Goal: Task Accomplishment & Management: Complete application form

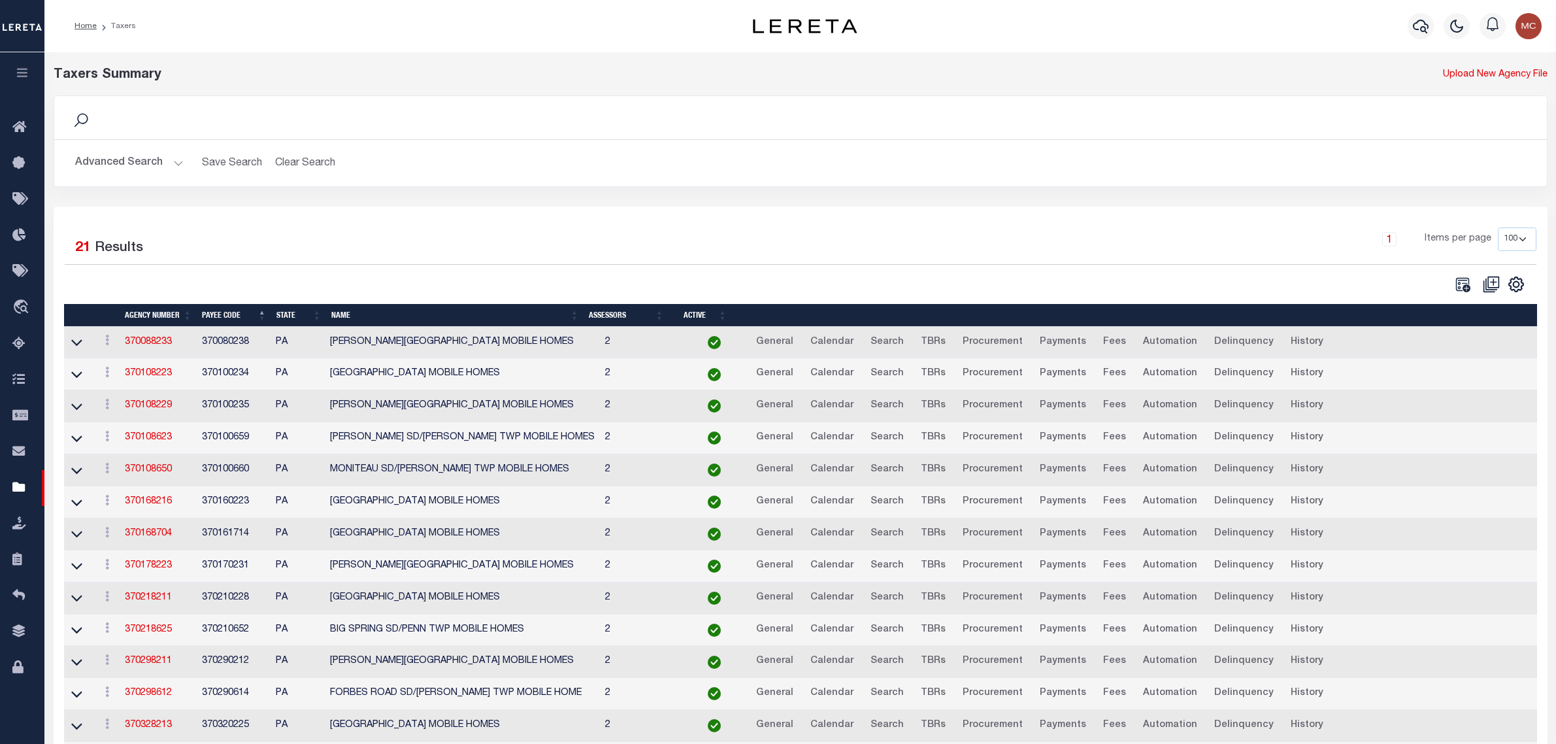
select select "100"
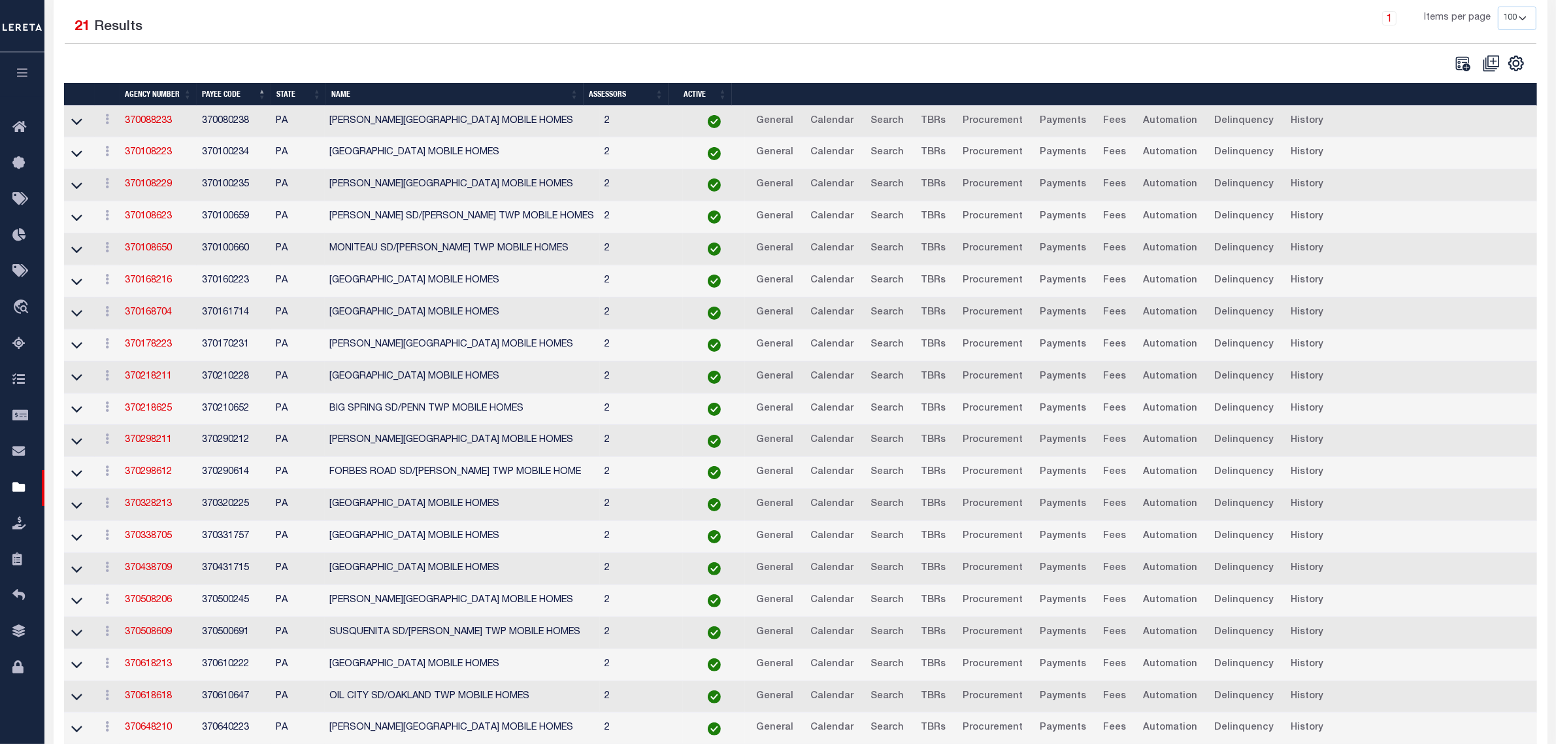
scroll to position [245, 0]
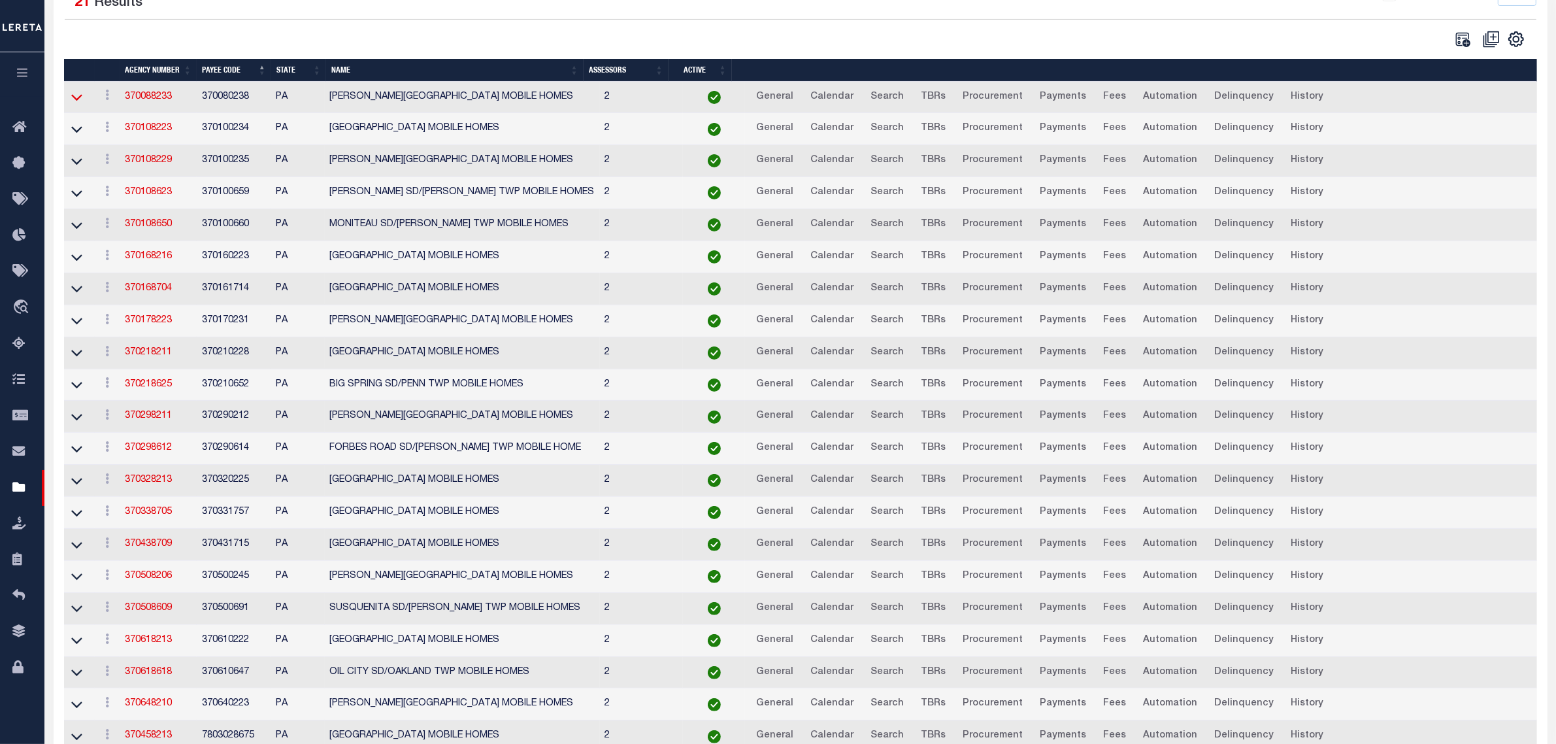
click at [80, 99] on icon at bounding box center [76, 98] width 11 height 7
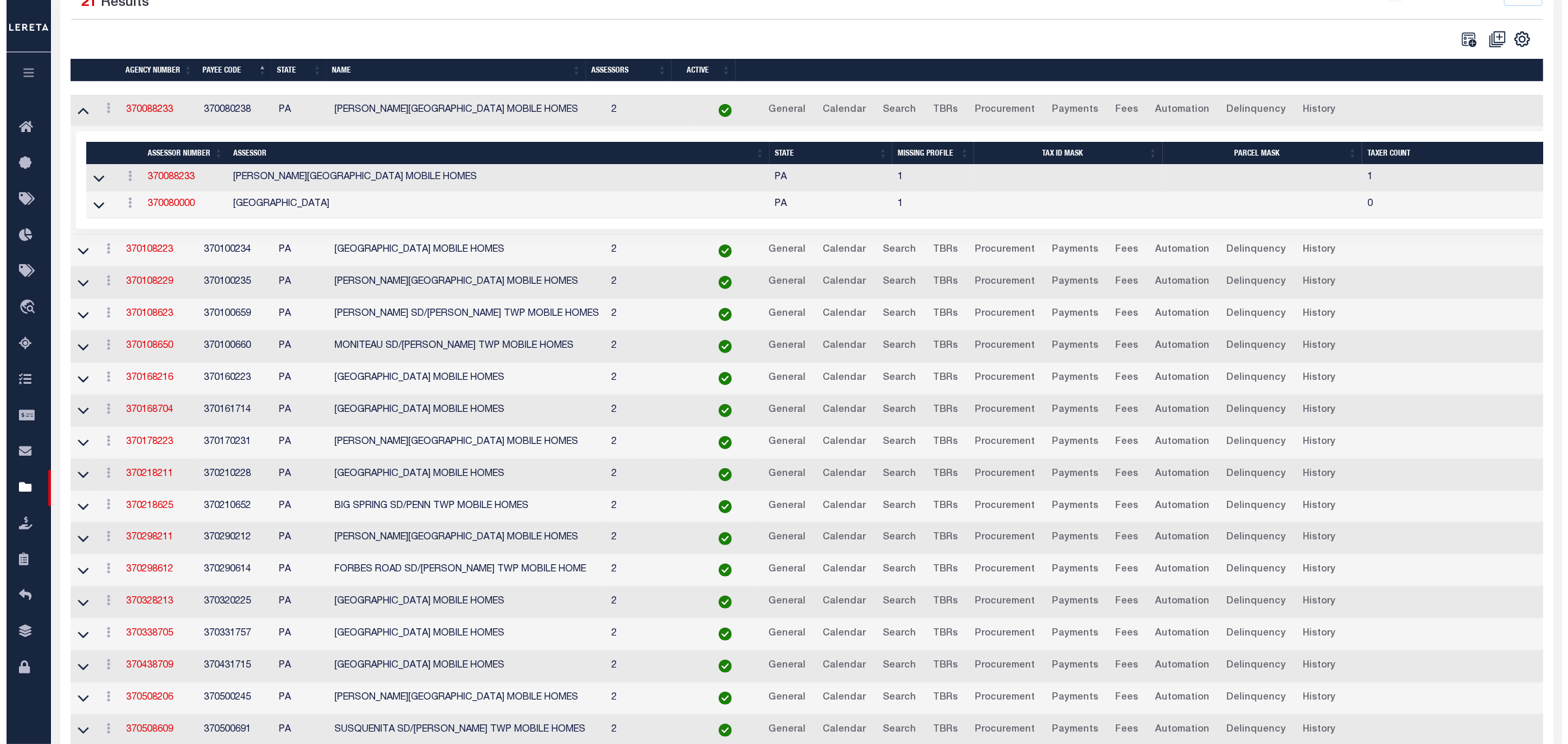
scroll to position [0, 0]
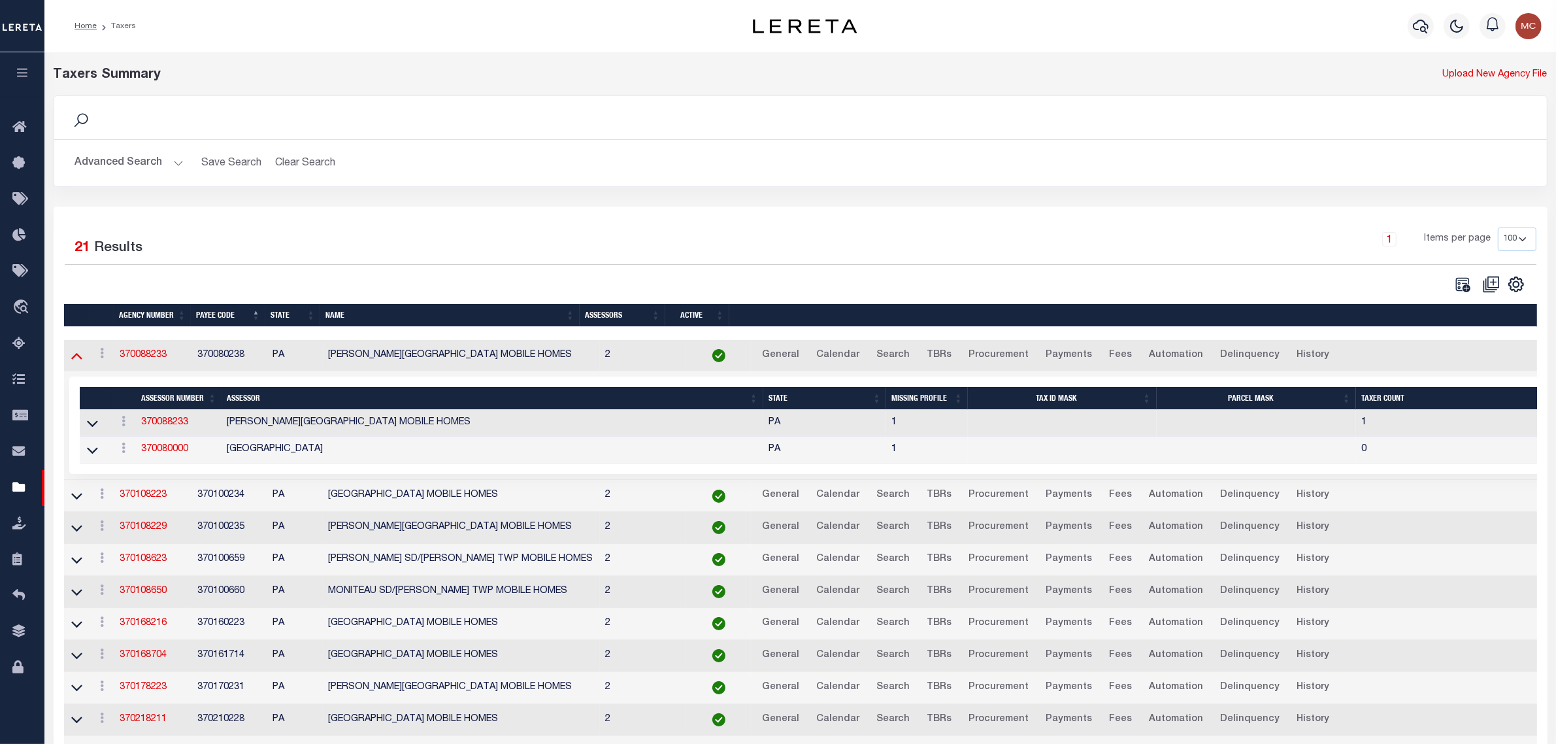
click at [76, 360] on icon at bounding box center [76, 355] width 11 height 14
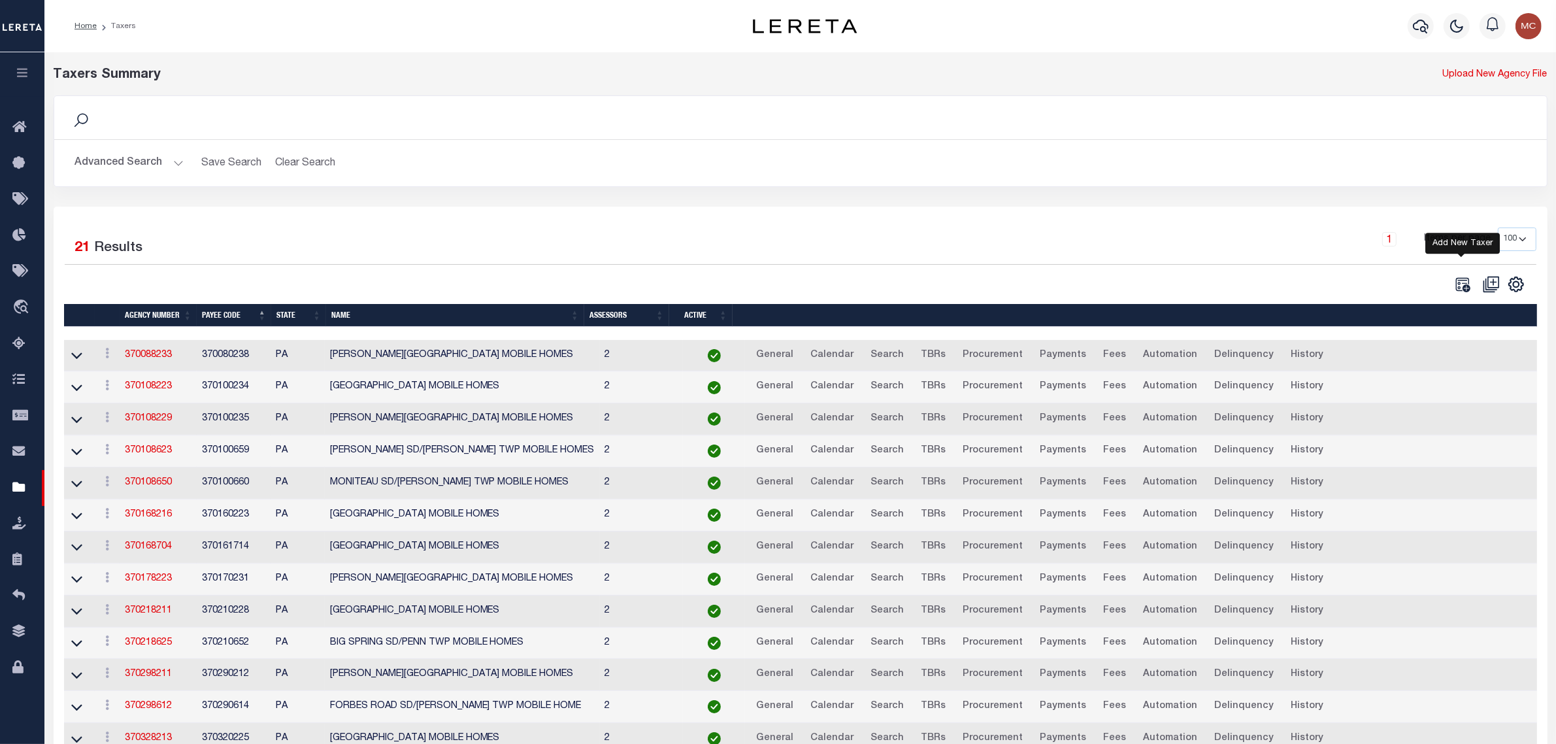
click at [1458, 282] on icon at bounding box center [1462, 284] width 17 height 17
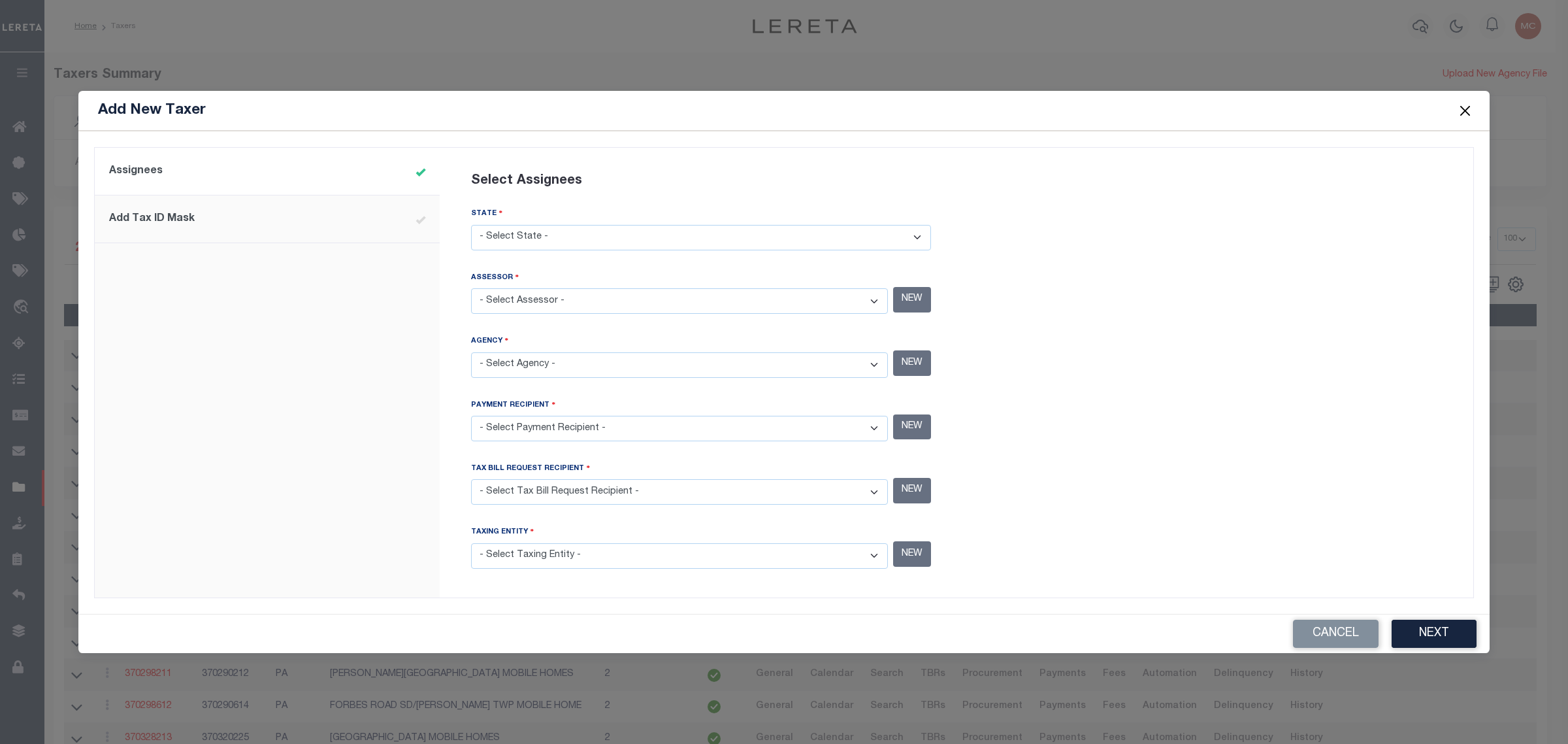
click at [780, 242] on select "- Select State - [US_STATE] AL AR AZ CA CO [GEOGRAPHIC_DATA] [GEOGRAPHIC_DATA] …" at bounding box center [701, 237] width 460 height 25
select select "PA"
click at [471, 226] on select "- Select State - [US_STATE] AL AR AZ CA CO [GEOGRAPHIC_DATA] [GEOGRAPHIC_DATA] …" at bounding box center [701, 237] width 460 height 25
click at [717, 301] on select "- Select Assessor -" at bounding box center [679, 300] width 417 height 25
click at [718, 298] on select "- Select Assessor - [GEOGRAPHIC_DATA] MOBILE HOMES - Interim Mobile Home [PERSO…" at bounding box center [679, 300] width 417 height 25
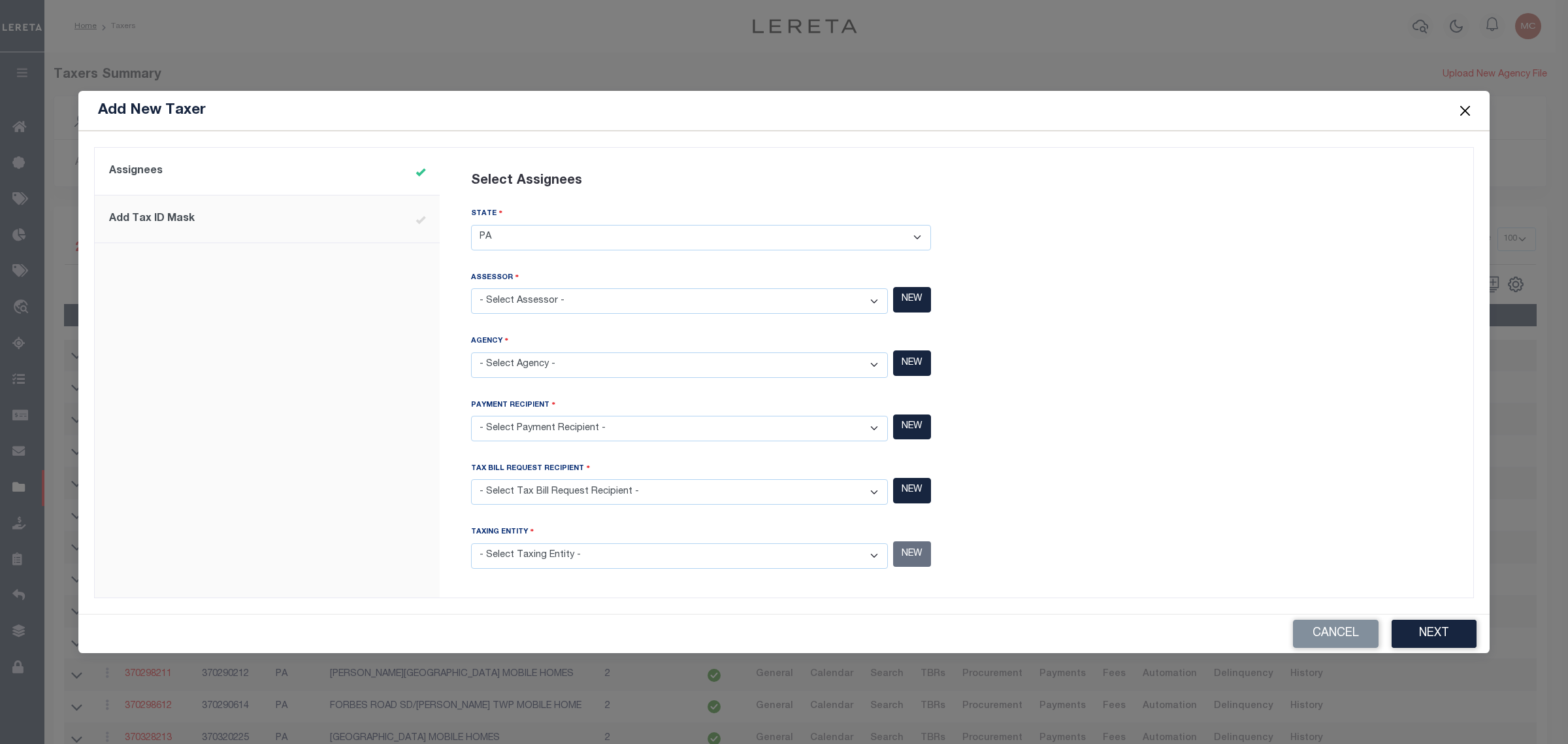
select select "4201500000"
click at [471, 289] on select "- Select Assessor - [GEOGRAPHIC_DATA] MOBILE HOMES - Interim Mobile Home [PERSO…" at bounding box center [679, 300] width 417 height 25
click at [706, 370] on select "- Select Agency - [GEOGRAPHIC_DATA] MOBILE HOMES - Interim Mobile Home [PERSON_…" at bounding box center [679, 364] width 417 height 25
select select "370080238"
click at [471, 352] on select "- Select Agency - [GEOGRAPHIC_DATA] MOBILE HOMES - Interim Mobile Home [PERSON_…" at bounding box center [679, 364] width 417 height 25
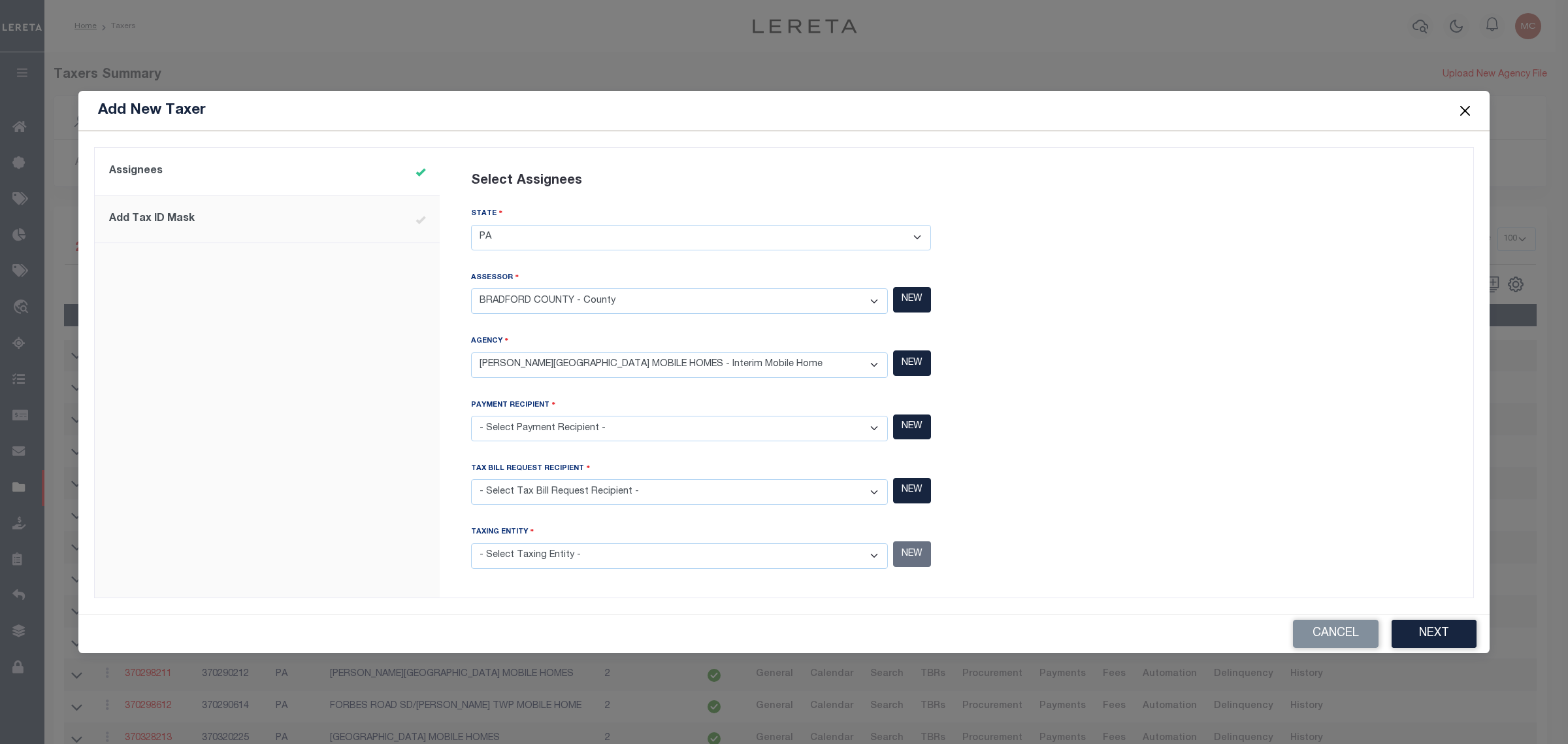
click at [672, 423] on select "- Select Payment Recipient - [GEOGRAPHIC_DATA] MOBILE HOMES - Interim Mobile Ho…" at bounding box center [679, 428] width 417 height 25
select select "370080238"
click at [471, 416] on select "- Select Payment Recipient - [GEOGRAPHIC_DATA] MOBILE HOMES - Interim Mobile Ho…" at bounding box center [679, 428] width 417 height 25
click at [665, 484] on select "- Select Tax Bill Request Recipient - [GEOGRAPHIC_DATA] MOBILE HOMES - Interim …" at bounding box center [679, 491] width 417 height 25
select select "370080238"
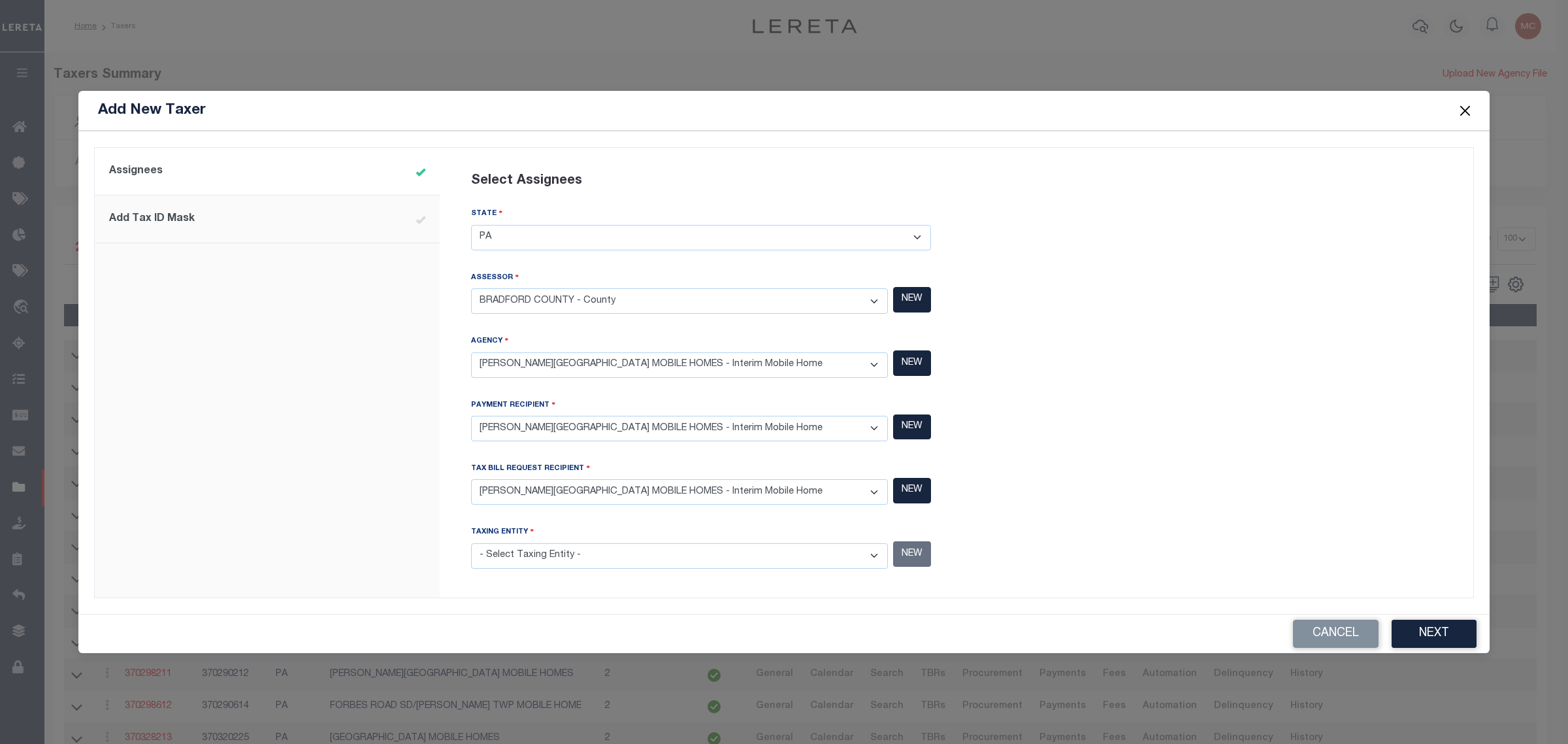
click at [471, 480] on select "- Select Tax Bill Request Recipient - [GEOGRAPHIC_DATA] MOBILE HOMES - Interim …" at bounding box center [679, 491] width 417 height 25
click at [665, 561] on select "- Select Taxing Entity -" at bounding box center [679, 555] width 417 height 25
select select "370080238"
click at [471, 543] on select "- Select Taxing Entity - [GEOGRAPHIC_DATA] MOBILE HOMES - Interim Mobile Home […" at bounding box center [679, 555] width 417 height 25
click at [1425, 635] on button "Next" at bounding box center [1433, 634] width 85 height 28
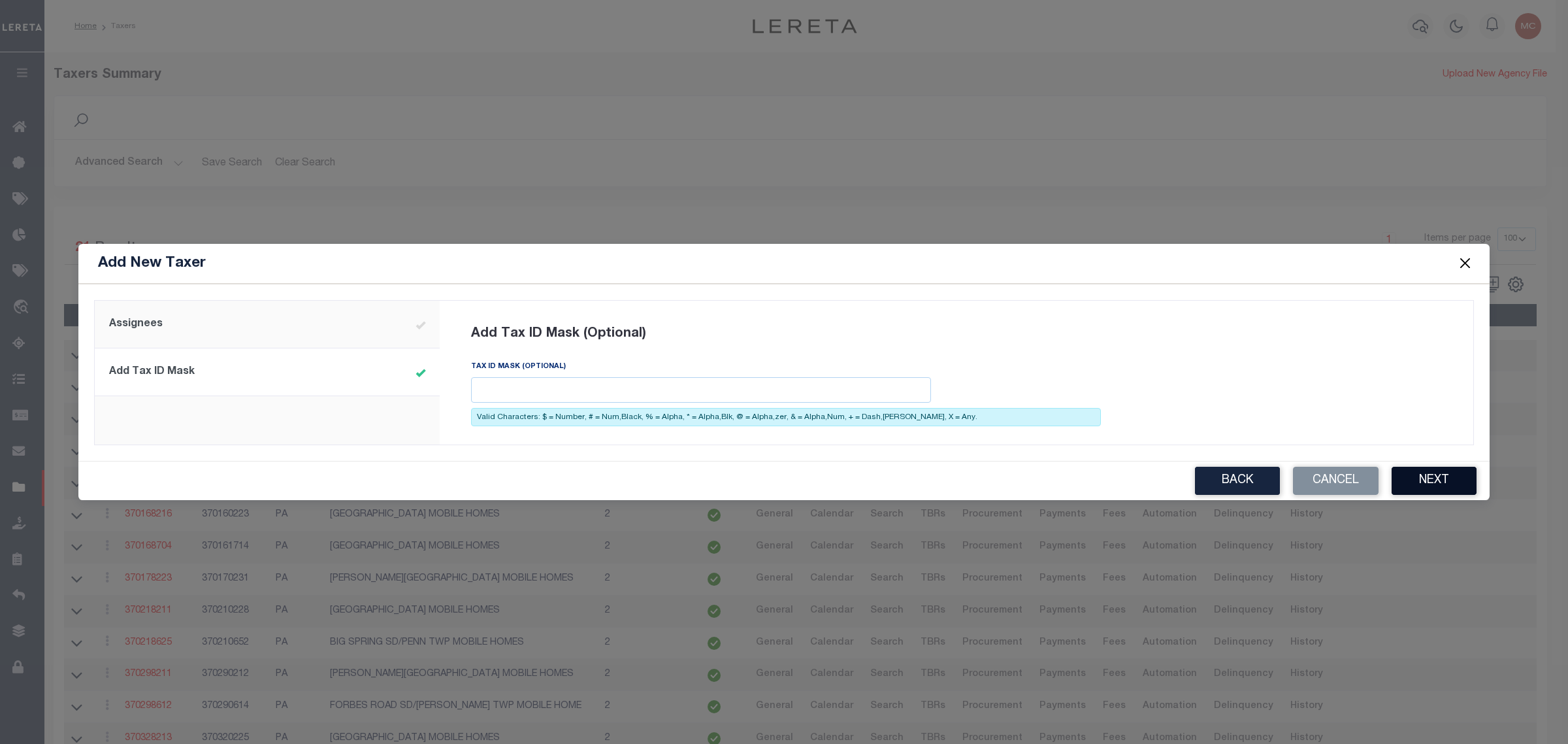
click at [1437, 478] on button "Next" at bounding box center [1433, 481] width 85 height 28
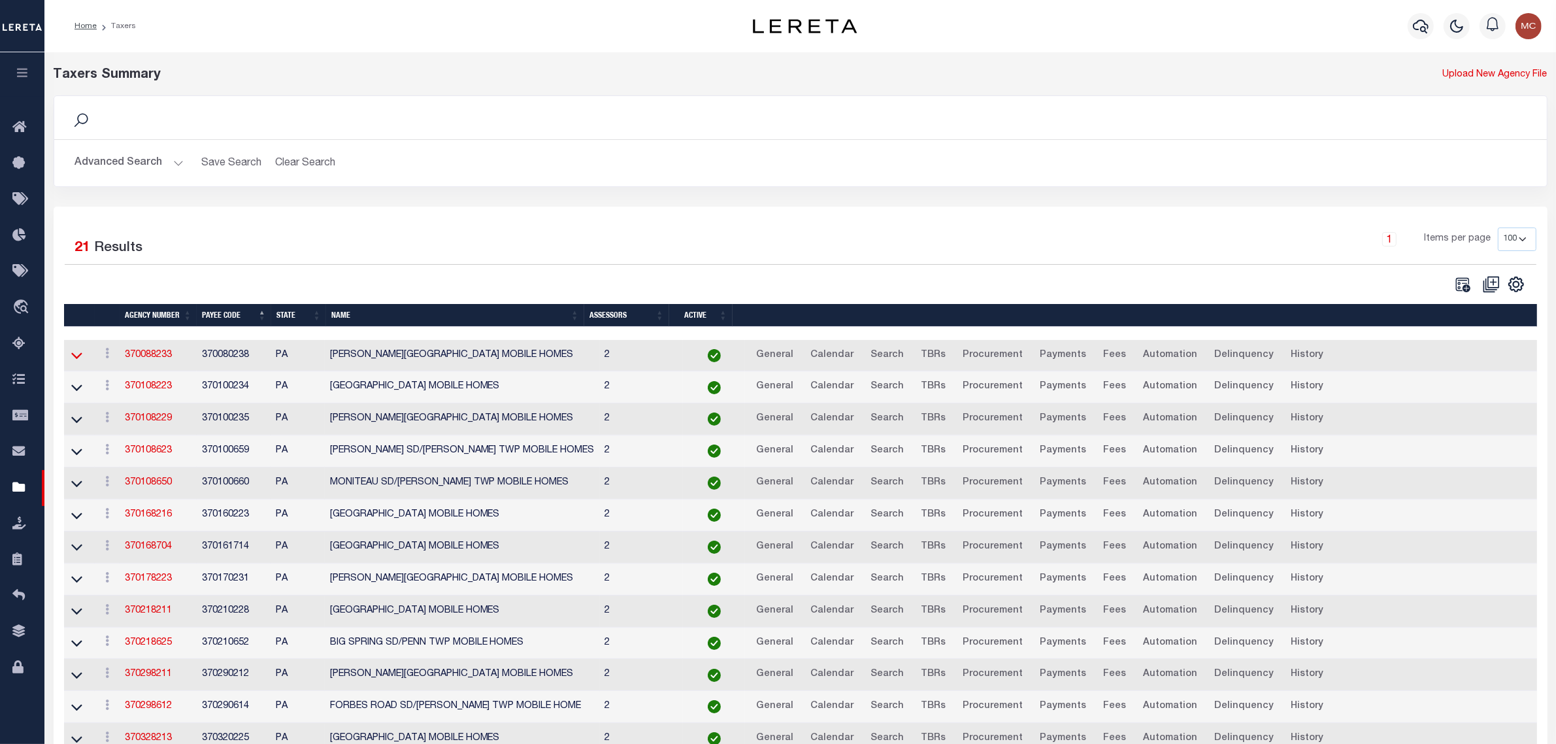
click at [79, 359] on icon at bounding box center [76, 356] width 11 height 7
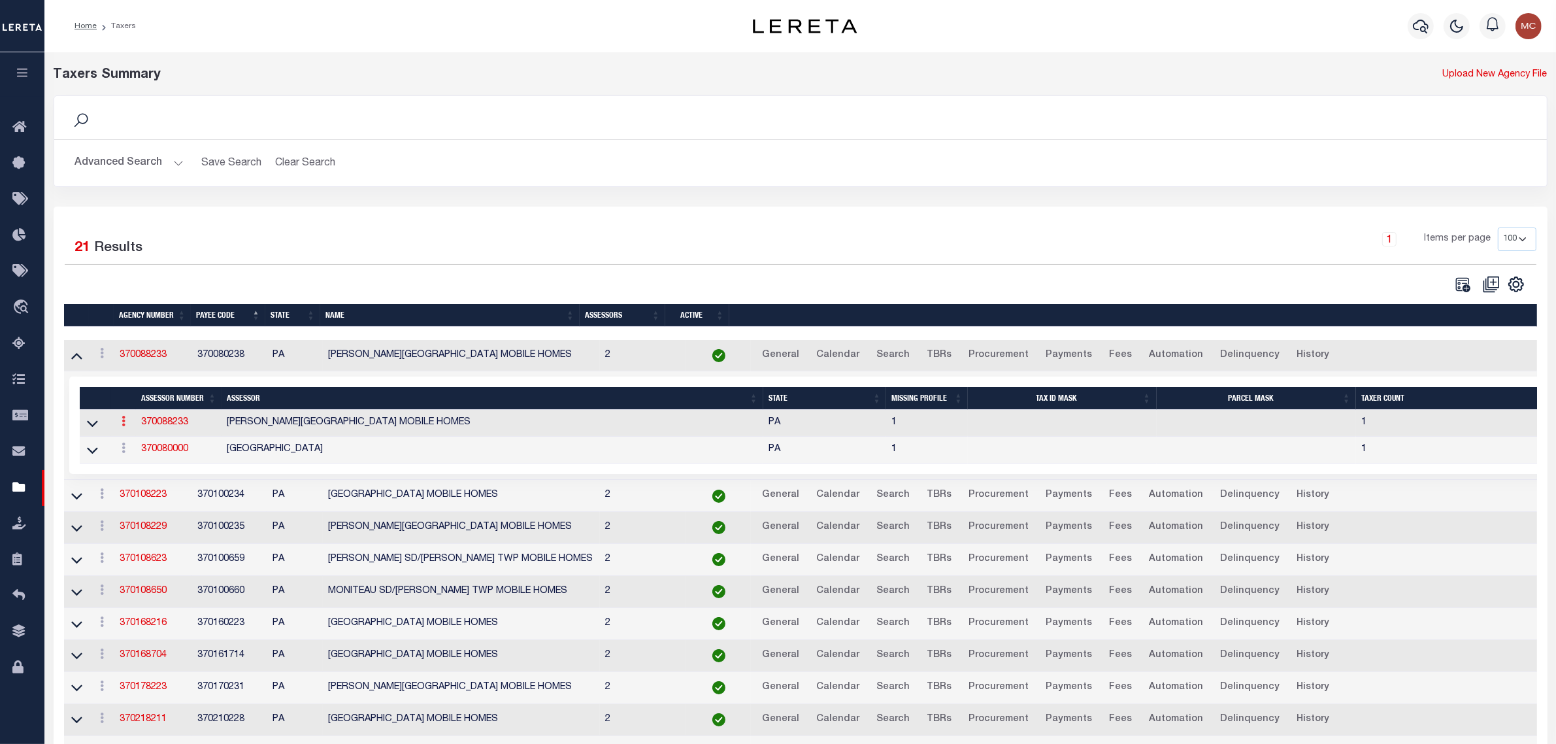
click at [125, 426] on icon at bounding box center [124, 421] width 4 height 10
click at [141, 475] on link "Delete" at bounding box center [146, 465] width 59 height 22
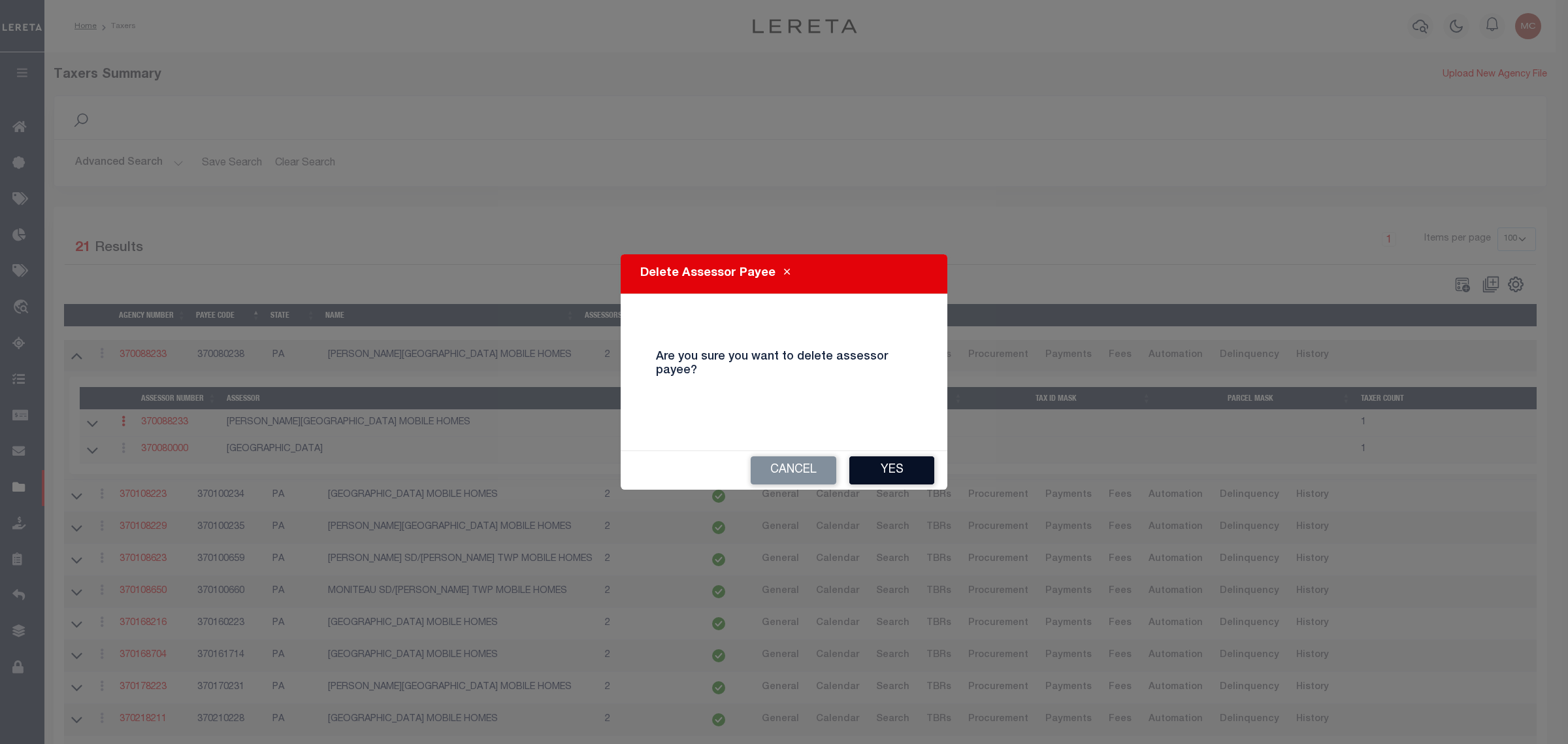
click at [895, 461] on button "Yes" at bounding box center [891, 470] width 85 height 28
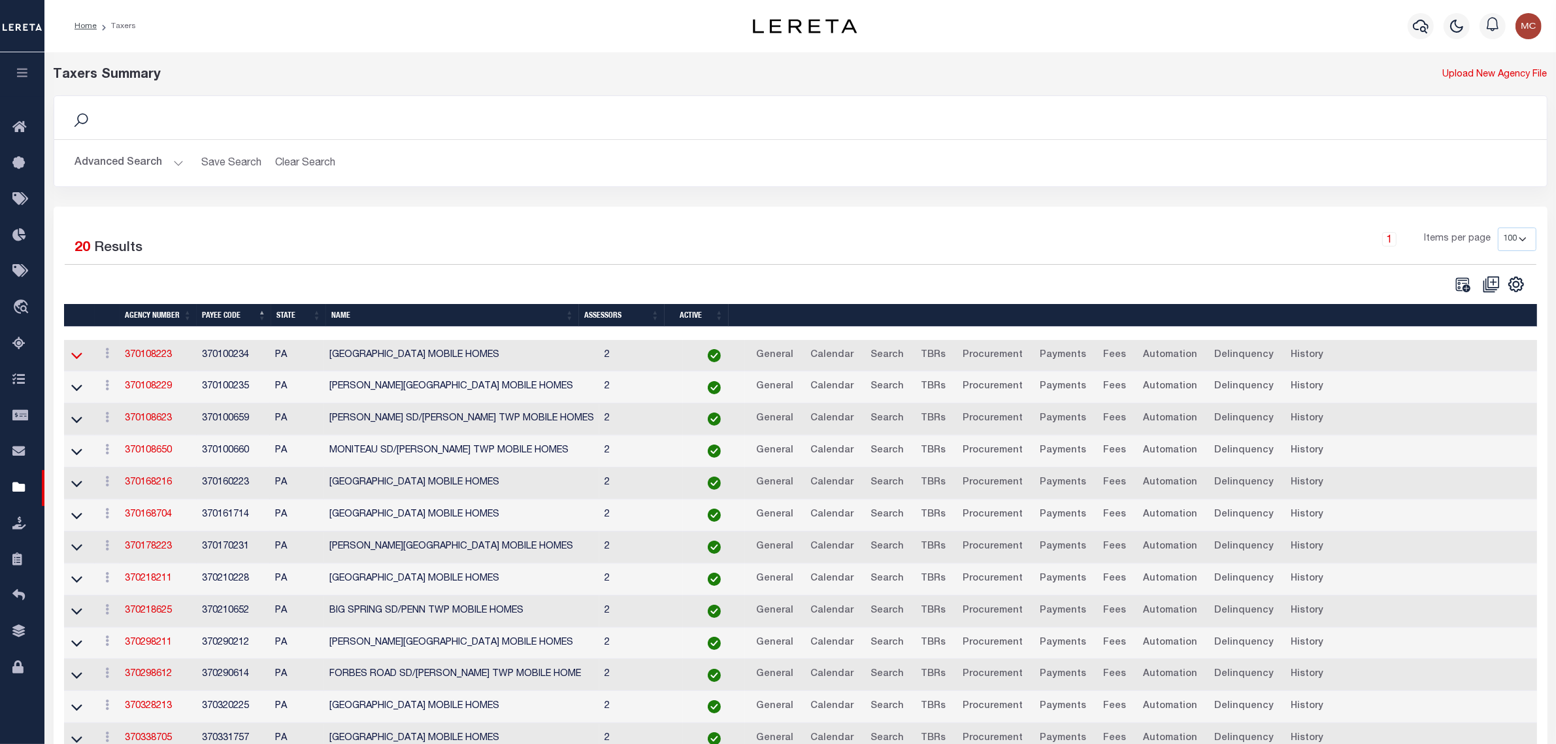
click at [78, 354] on icon at bounding box center [76, 355] width 11 height 14
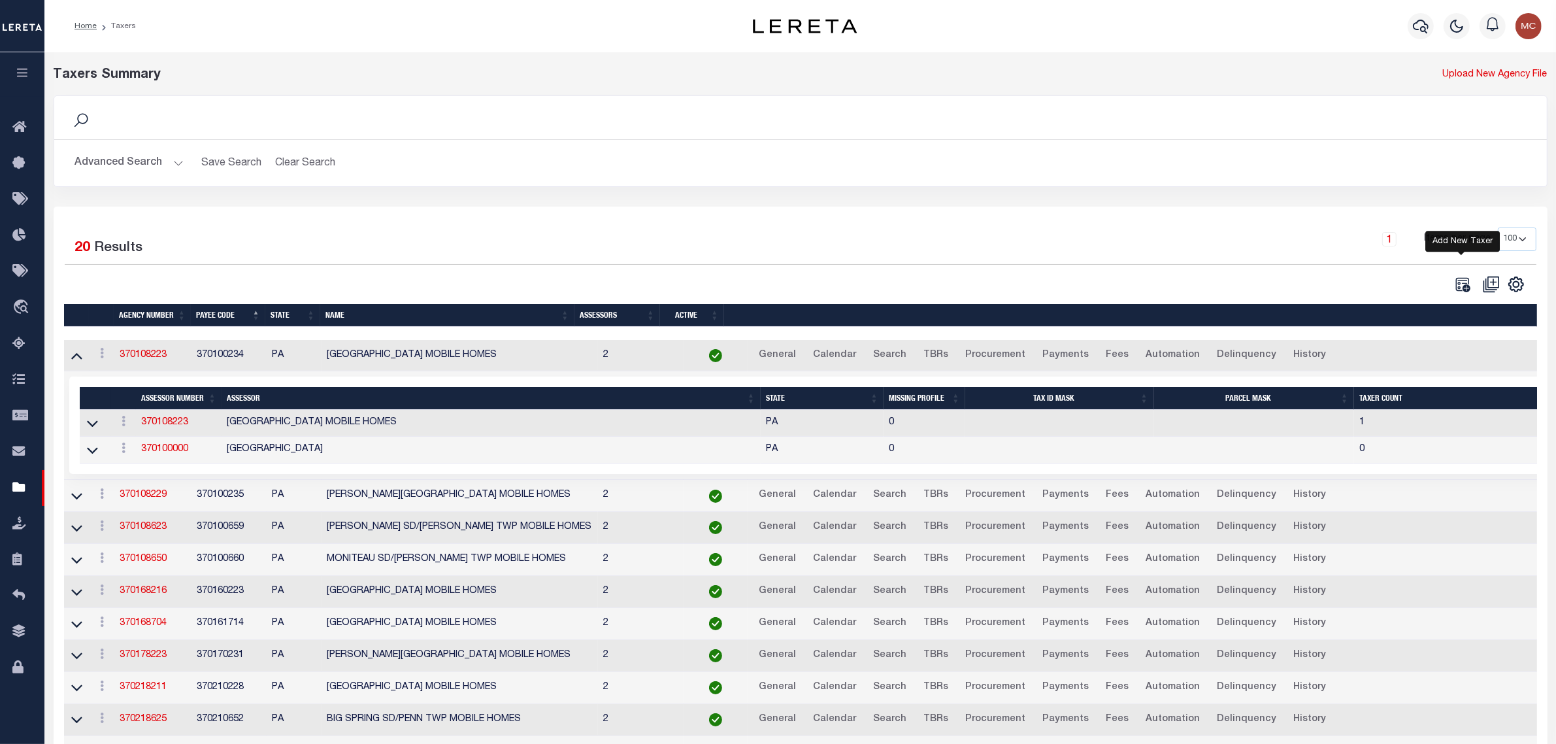
click at [1462, 282] on icon at bounding box center [1463, 284] width 14 height 14
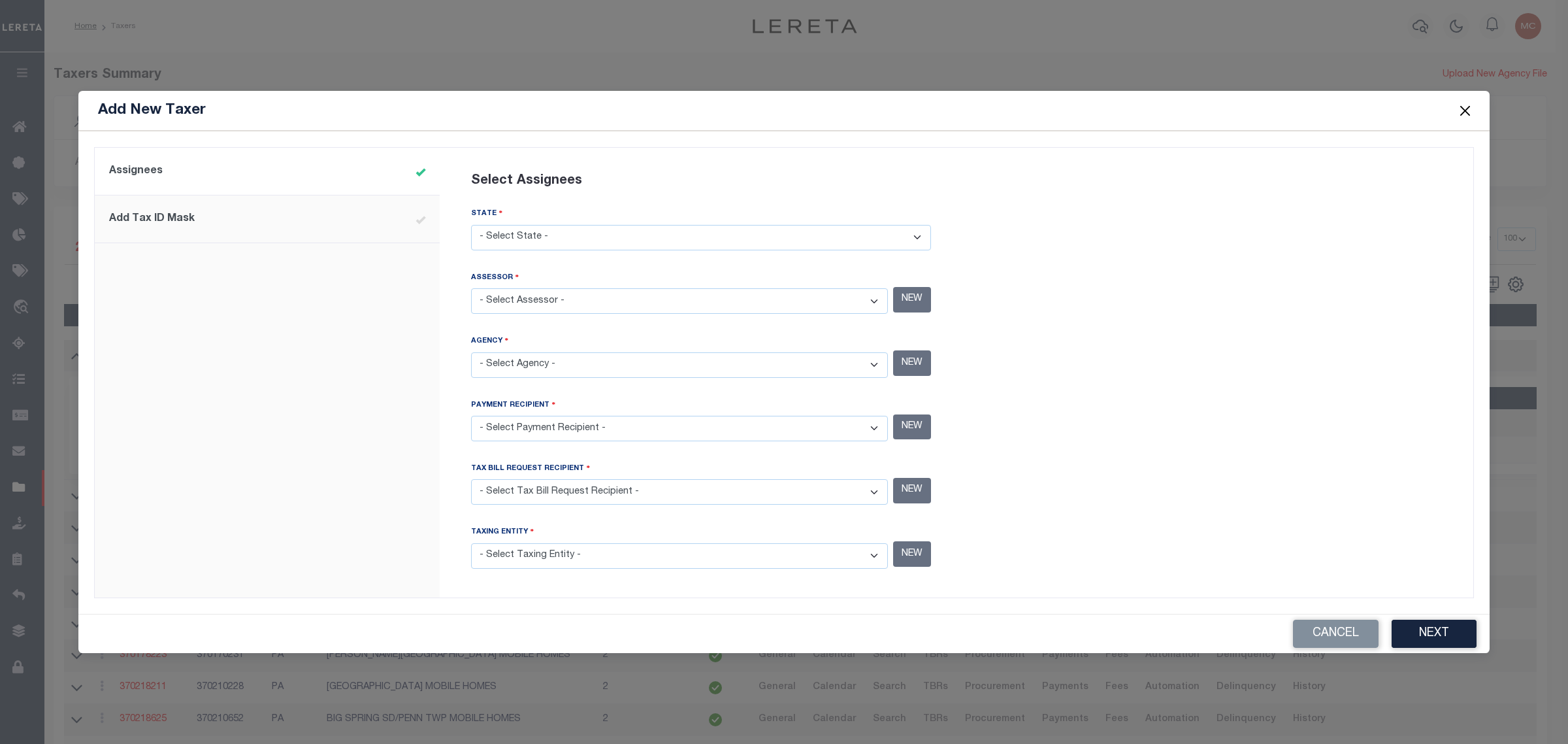
click at [720, 235] on select "- Select State - [US_STATE] AL AR AZ CA CO [GEOGRAPHIC_DATA] [GEOGRAPHIC_DATA] …" at bounding box center [701, 237] width 460 height 25
select select "PA"
click at [471, 226] on select "- Select State - [US_STATE] AL AR AZ CA CO [GEOGRAPHIC_DATA] [GEOGRAPHIC_DATA] …" at bounding box center [701, 237] width 460 height 25
click at [723, 305] on select "- Select Assessor -" at bounding box center [679, 300] width 417 height 25
click at [723, 305] on select "- Select Assessor - [GEOGRAPHIC_DATA] MOBILE HOMES - Interim Mobile Home [PERSO…" at bounding box center [679, 300] width 417 height 25
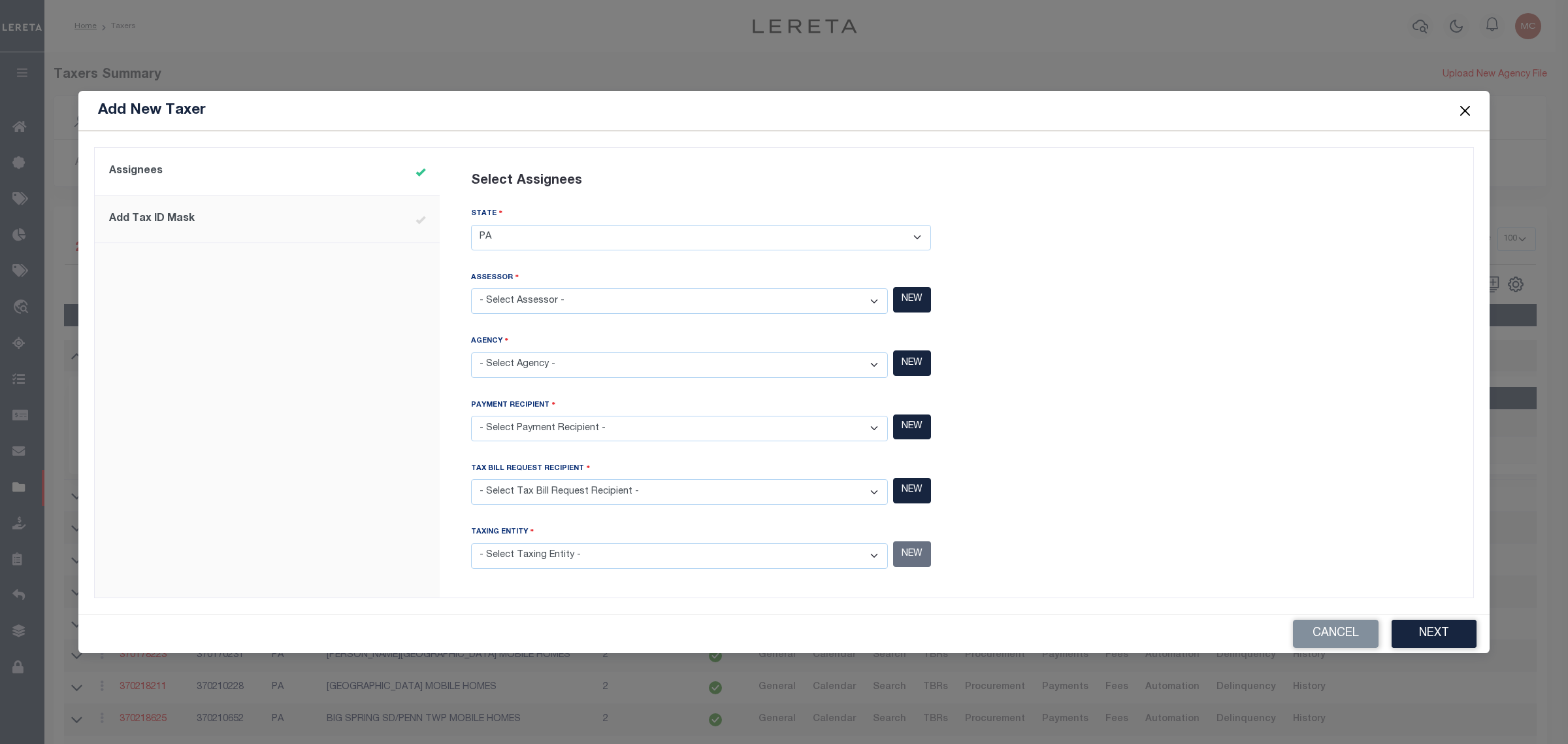
select select "7803021217"
click at [471, 289] on select "- Select Assessor - [GEOGRAPHIC_DATA] MOBILE HOMES - Interim Mobile Home [PERSO…" at bounding box center [679, 300] width 417 height 25
click at [631, 358] on select "- Select Agency - [GEOGRAPHIC_DATA] MOBILE HOMES - Interim Mobile Home [PERSON_…" at bounding box center [679, 364] width 417 height 25
select select "4206541005"
click at [1272, 417] on div at bounding box center [1211, 373] width 511 height 434
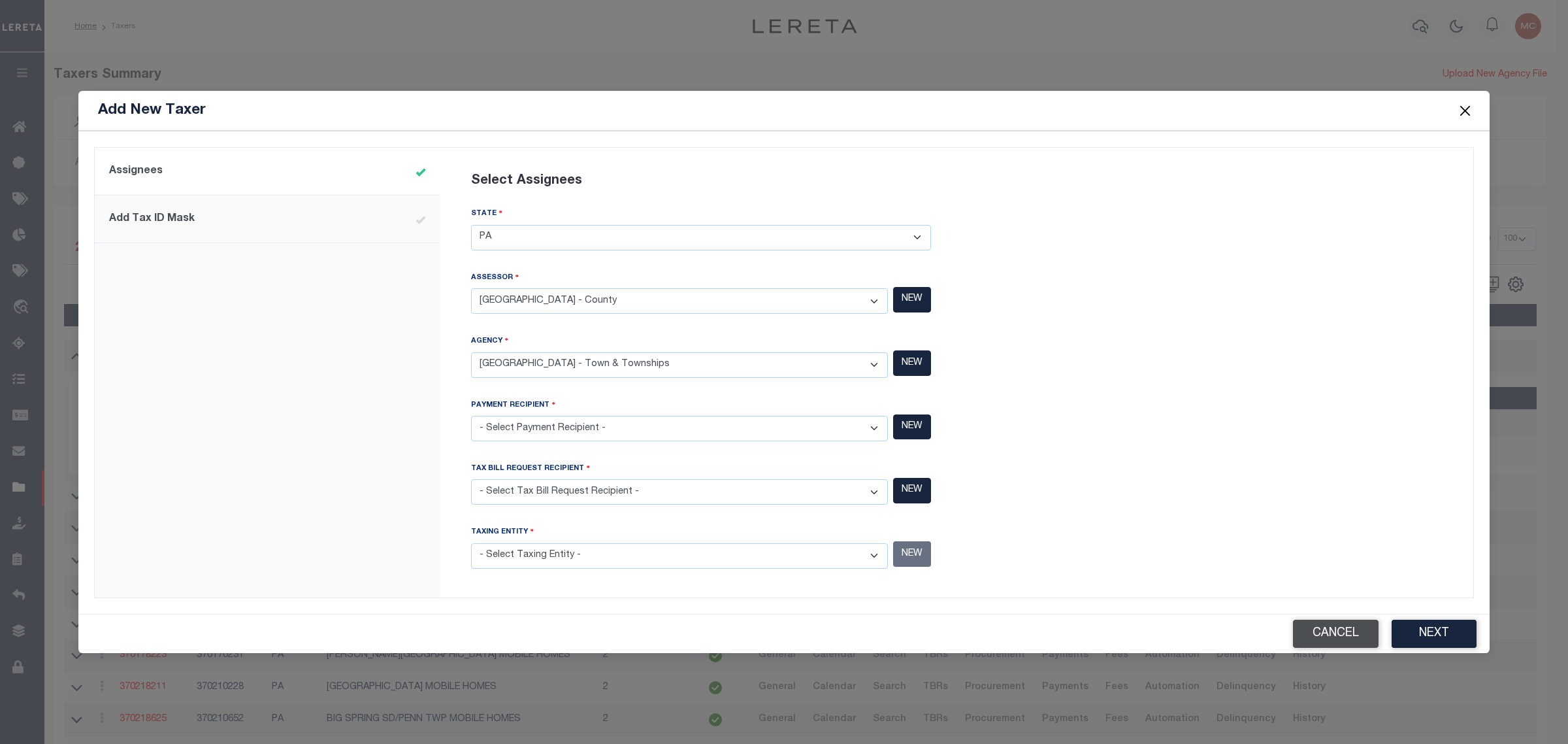
click at [1330, 629] on button "Cancel" at bounding box center [1336, 634] width 86 height 28
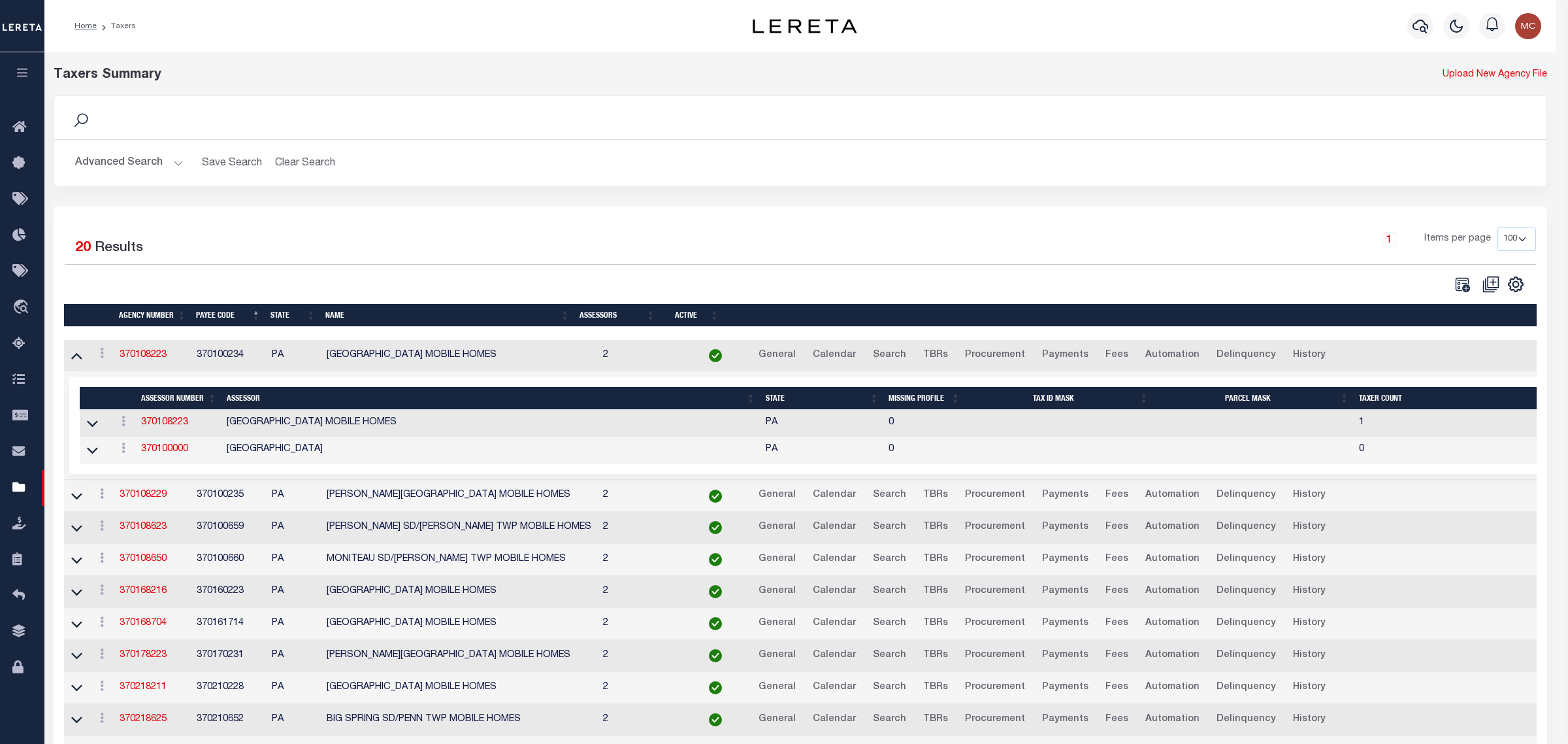
select select
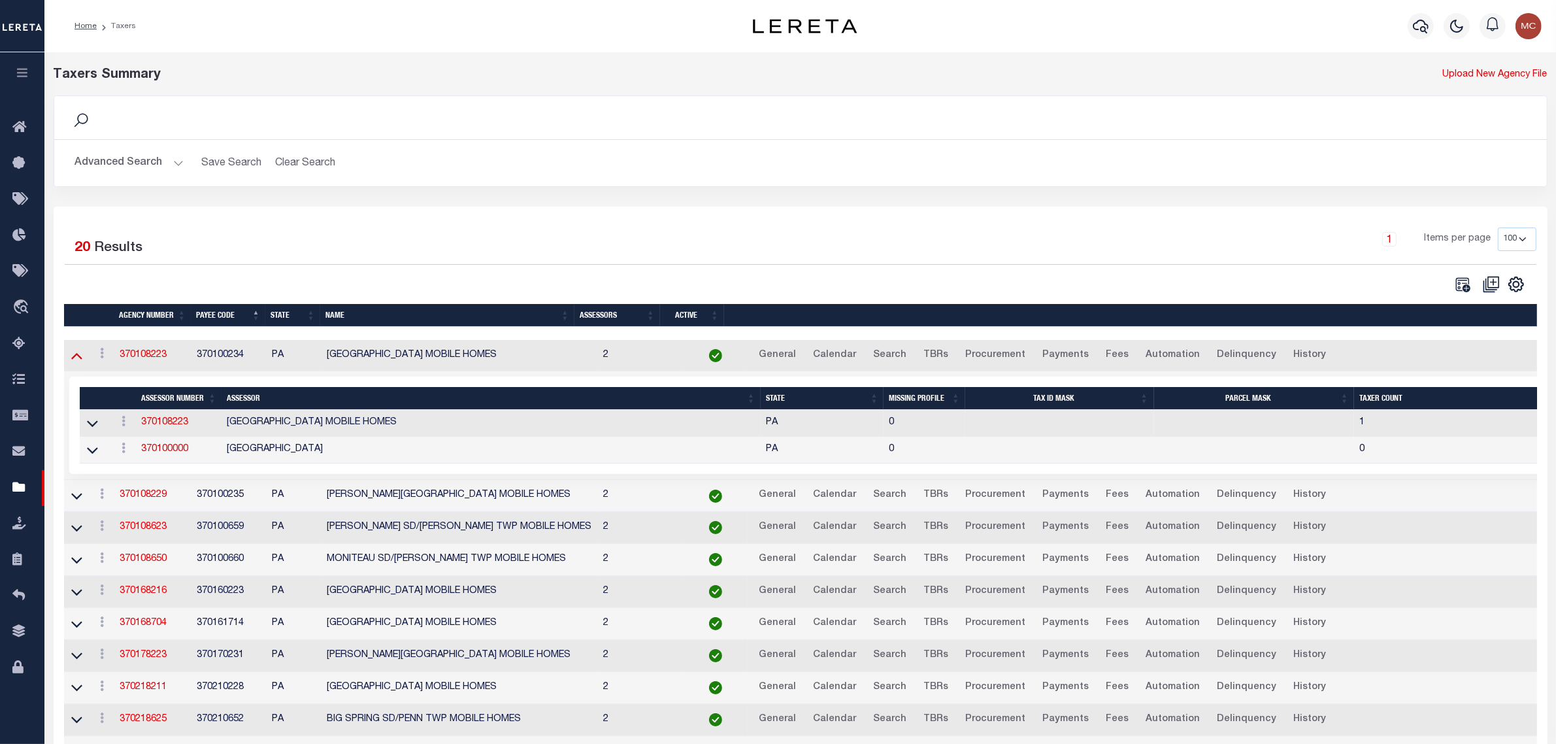
click at [77, 355] on icon at bounding box center [76, 355] width 11 height 14
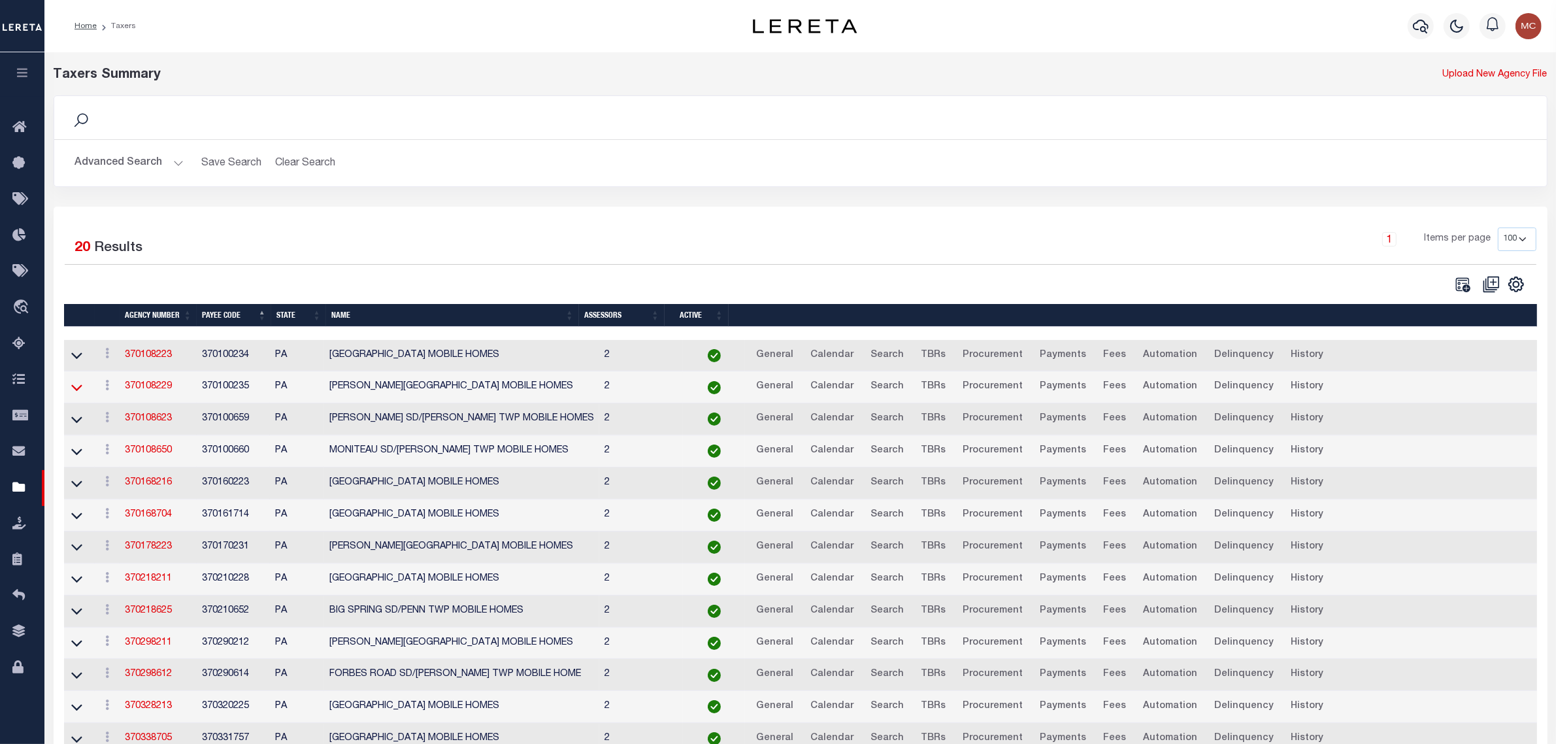
click at [77, 388] on icon at bounding box center [76, 387] width 11 height 14
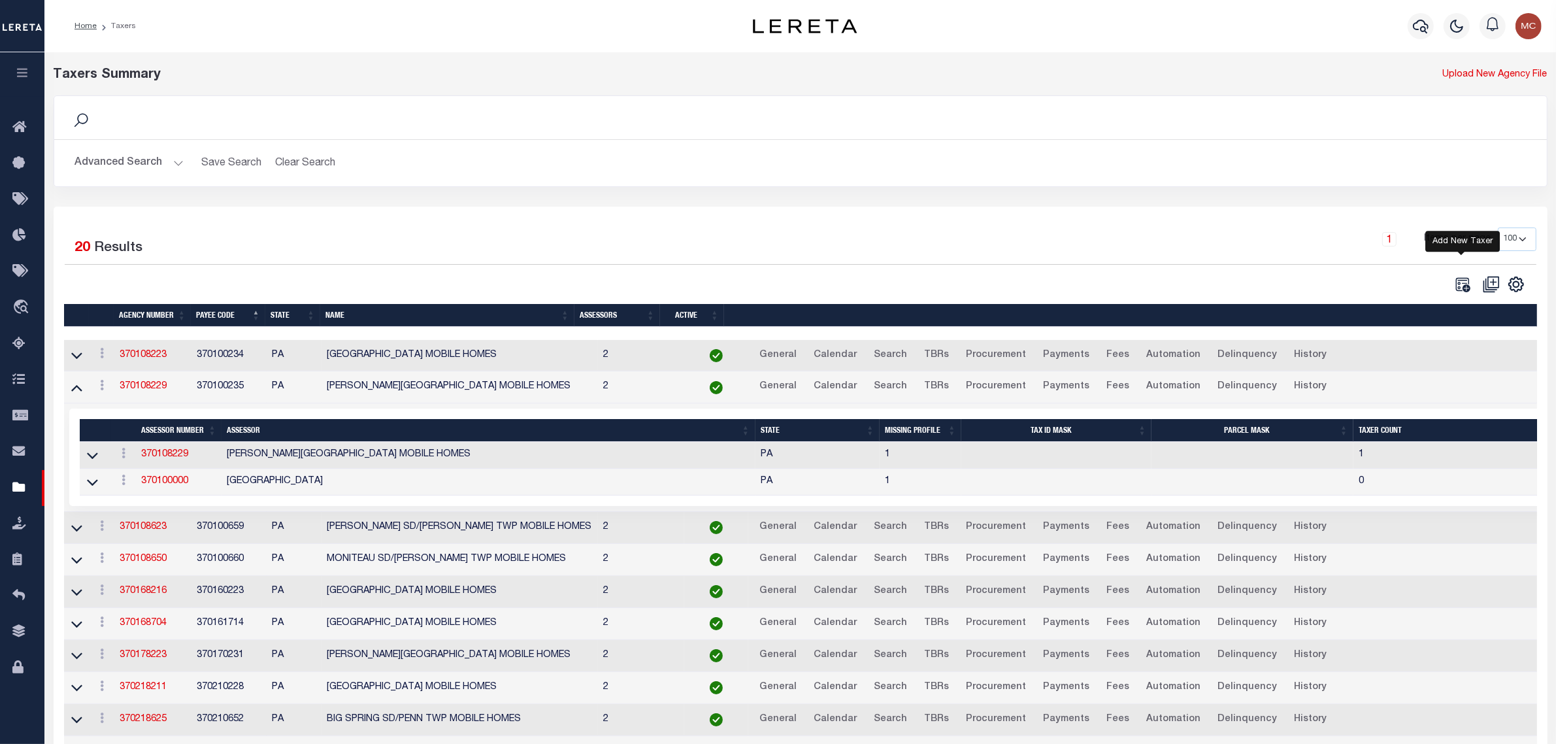
click at [1461, 282] on icon at bounding box center [1463, 284] width 14 height 14
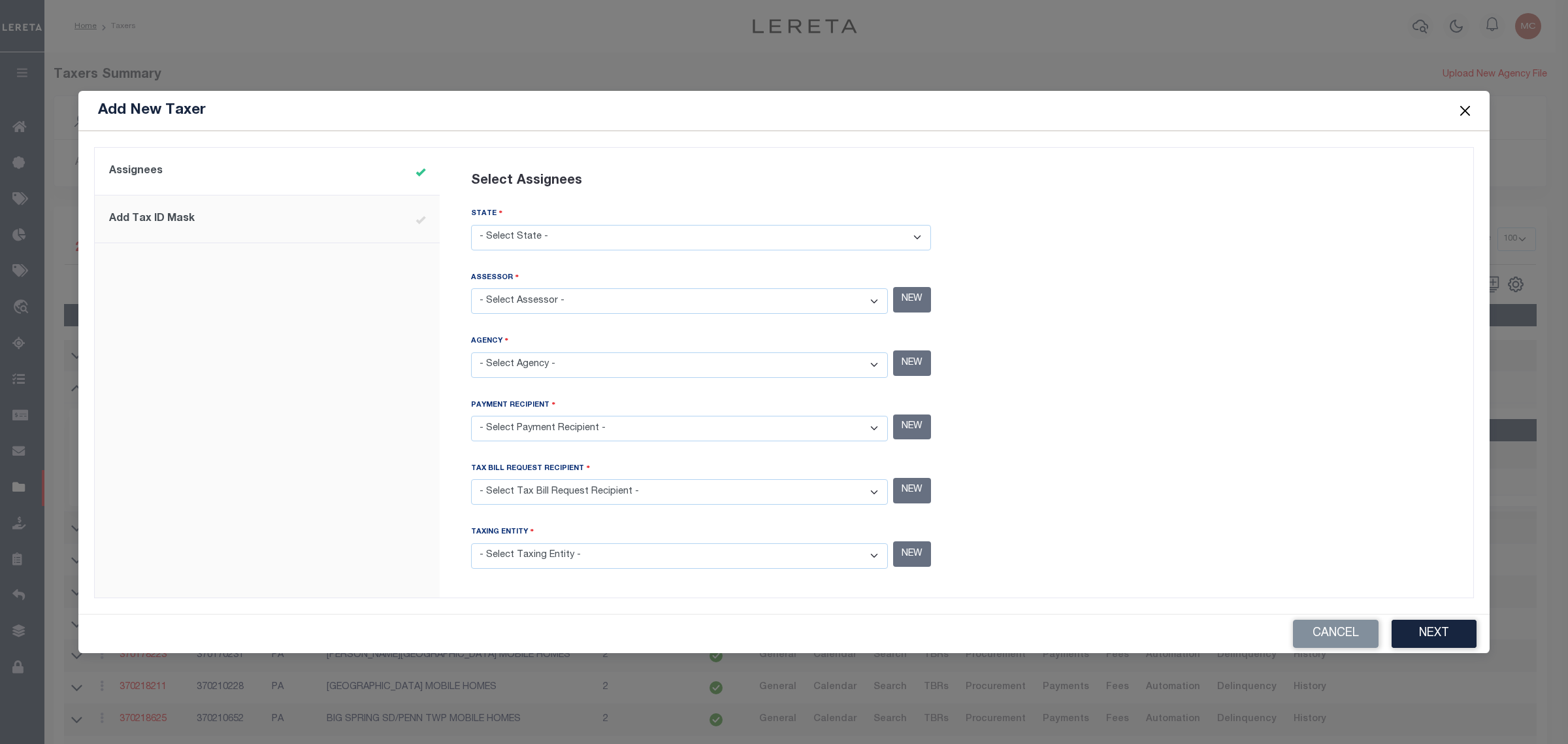
drag, startPoint x: 1460, startPoint y: 282, endPoint x: 724, endPoint y: 239, distance: 737.3
click at [724, 239] on select "- Select State - [US_STATE] AL AR AZ CA CO [GEOGRAPHIC_DATA] [GEOGRAPHIC_DATA] …" at bounding box center [701, 237] width 460 height 25
select select "PA"
click at [471, 226] on select "- Select State - [US_STATE] AL AR AZ CA CO [GEOGRAPHIC_DATA] [GEOGRAPHIC_DATA] …" at bounding box center [701, 237] width 460 height 25
click at [707, 305] on select "- Select Assessor -" at bounding box center [679, 300] width 417 height 25
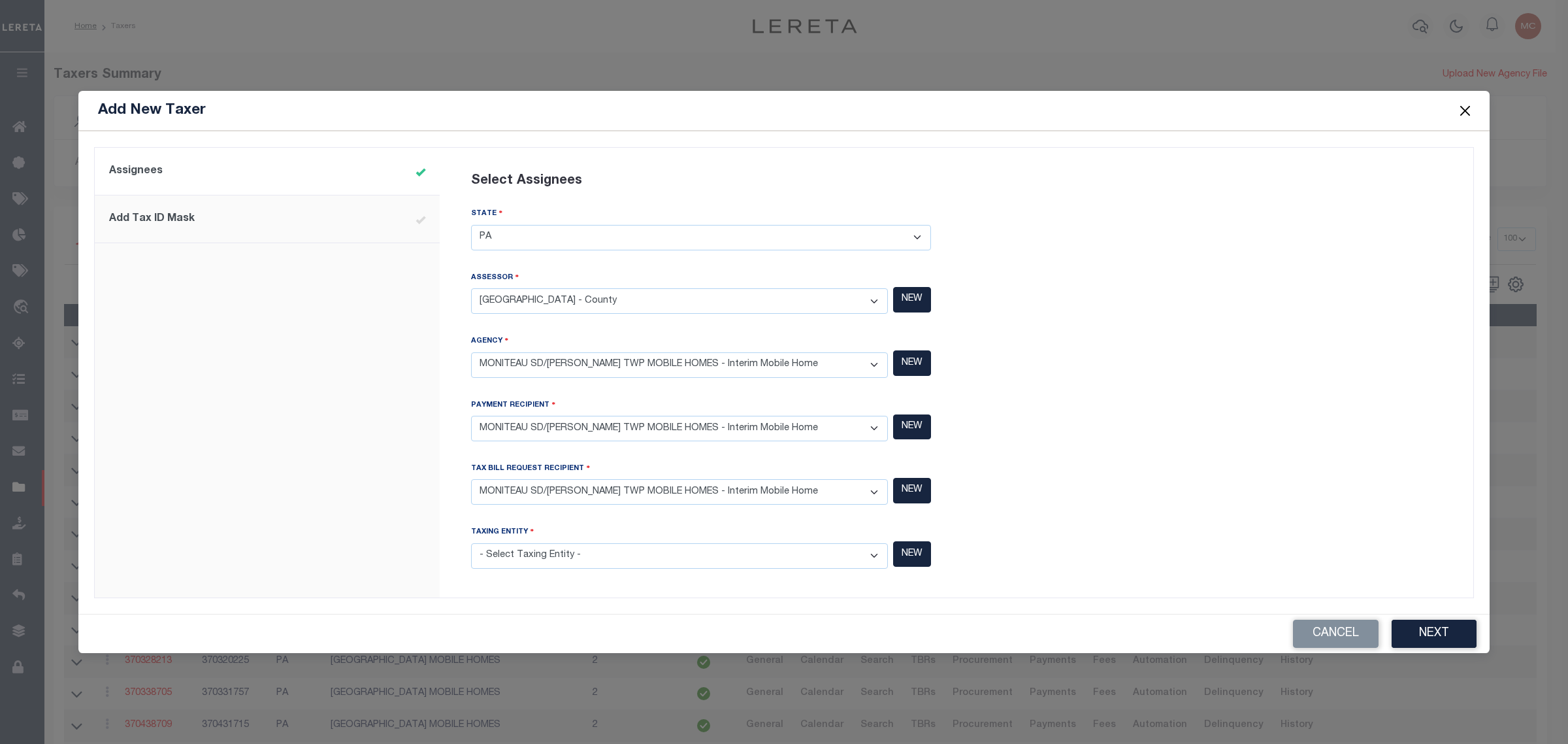
select select "100"
select select "PA"
select select "7803021217"
select select "370100660"
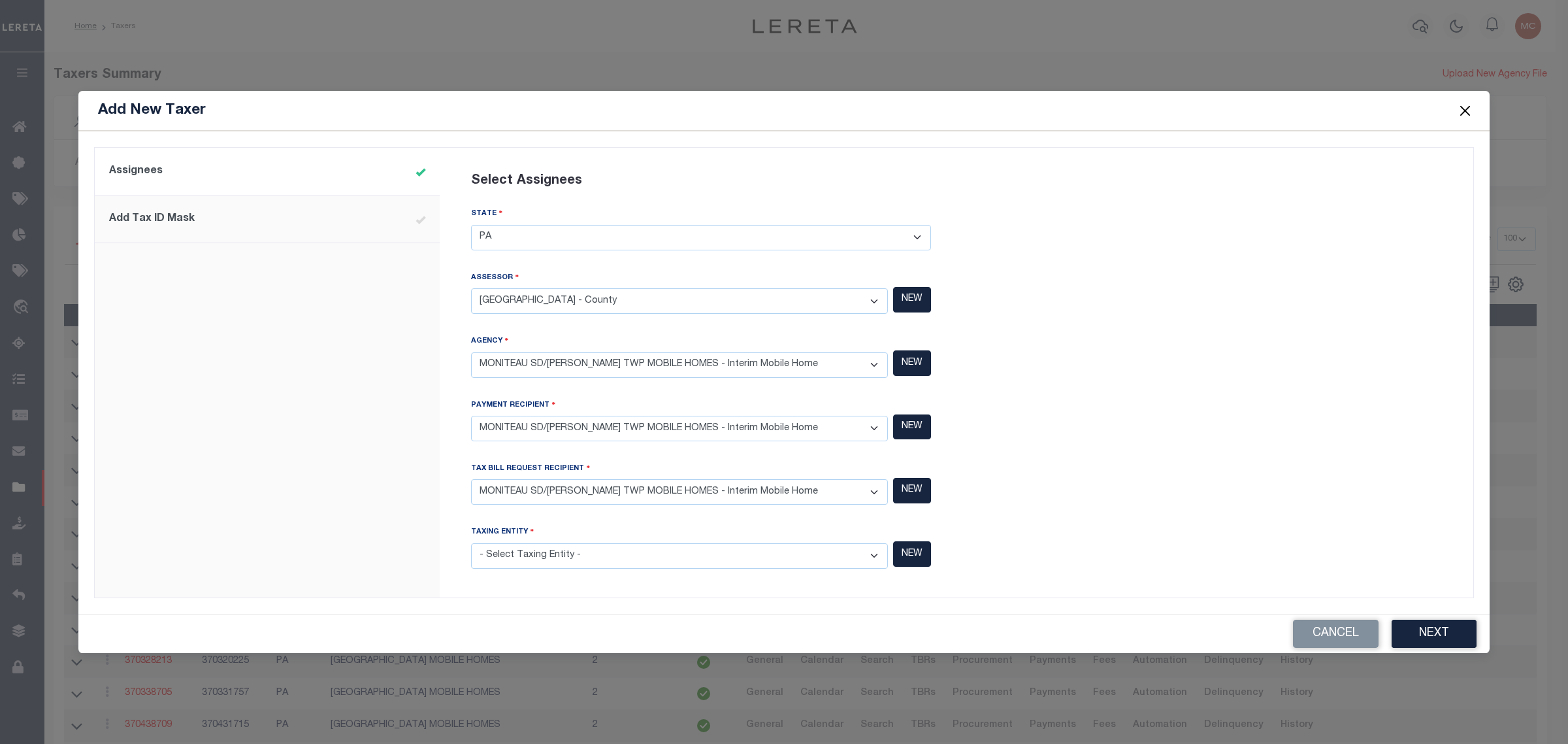
select select "370100660"
click at [471, 543] on select "- Select Taxing Entity - [GEOGRAPHIC_DATA] MOBILE HOMES - Interim Mobile Home […" at bounding box center [679, 555] width 417 height 25
click at [1449, 639] on button "Next" at bounding box center [1433, 634] width 85 height 28
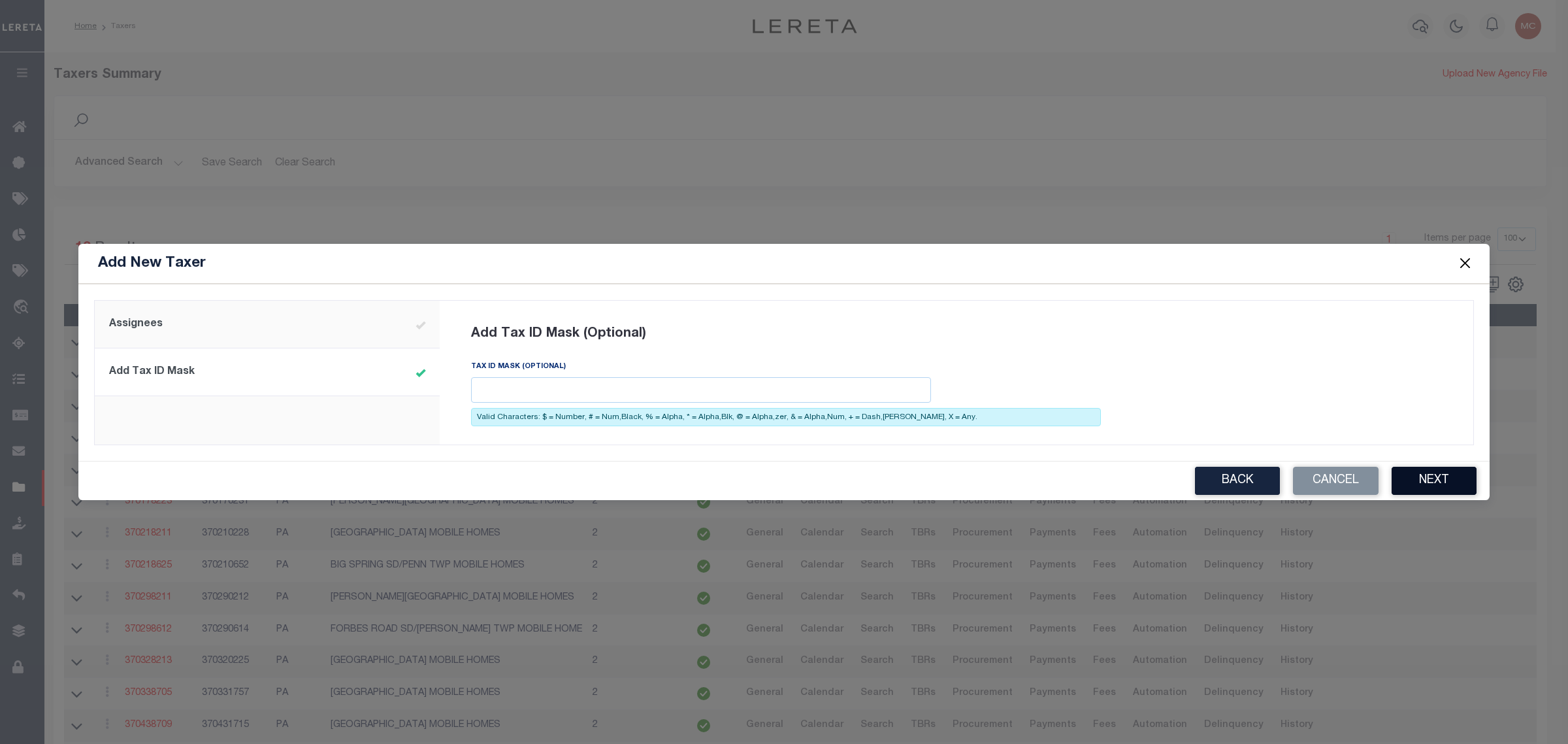
click at [1411, 476] on button "Next" at bounding box center [1433, 481] width 85 height 28
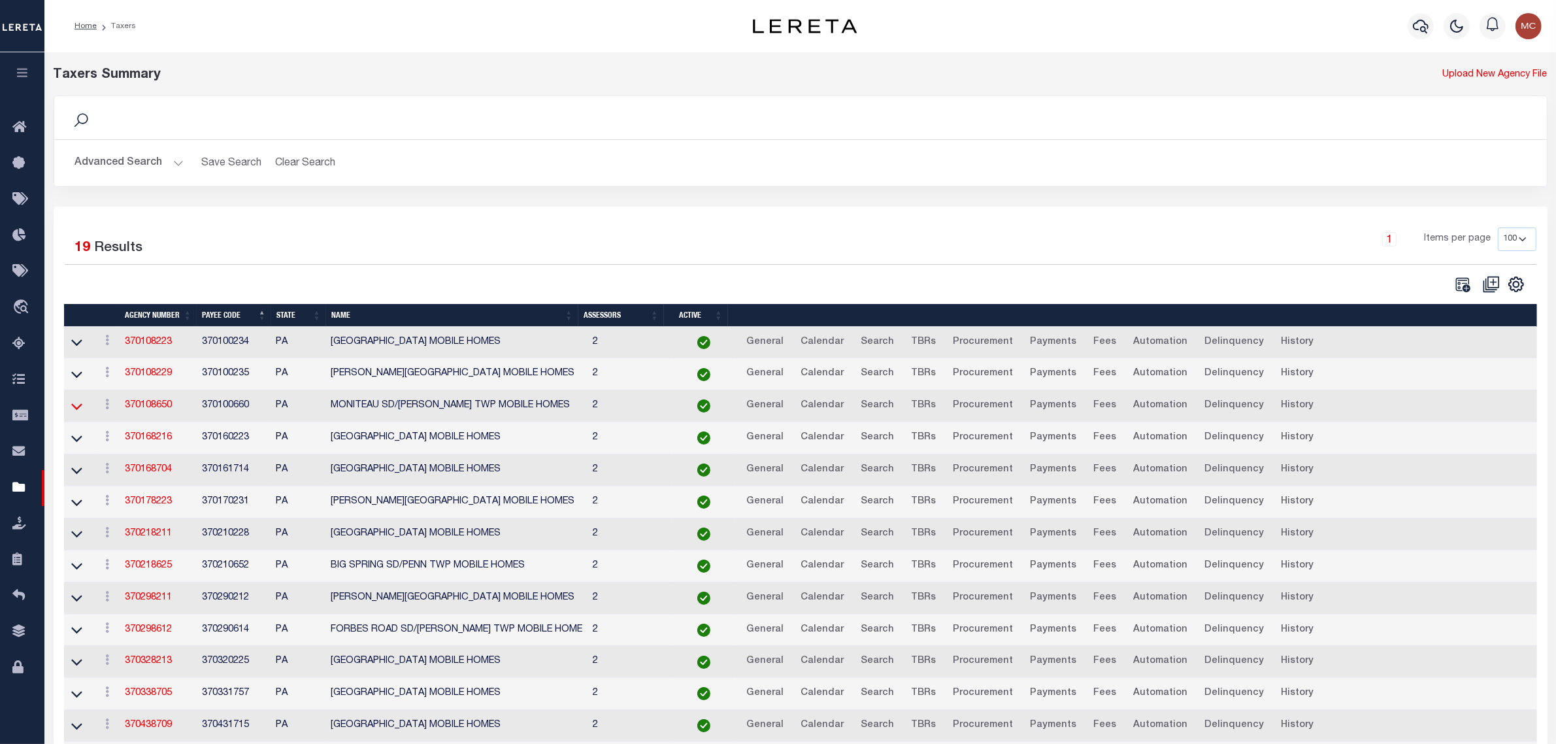
click at [73, 410] on icon at bounding box center [76, 406] width 11 height 7
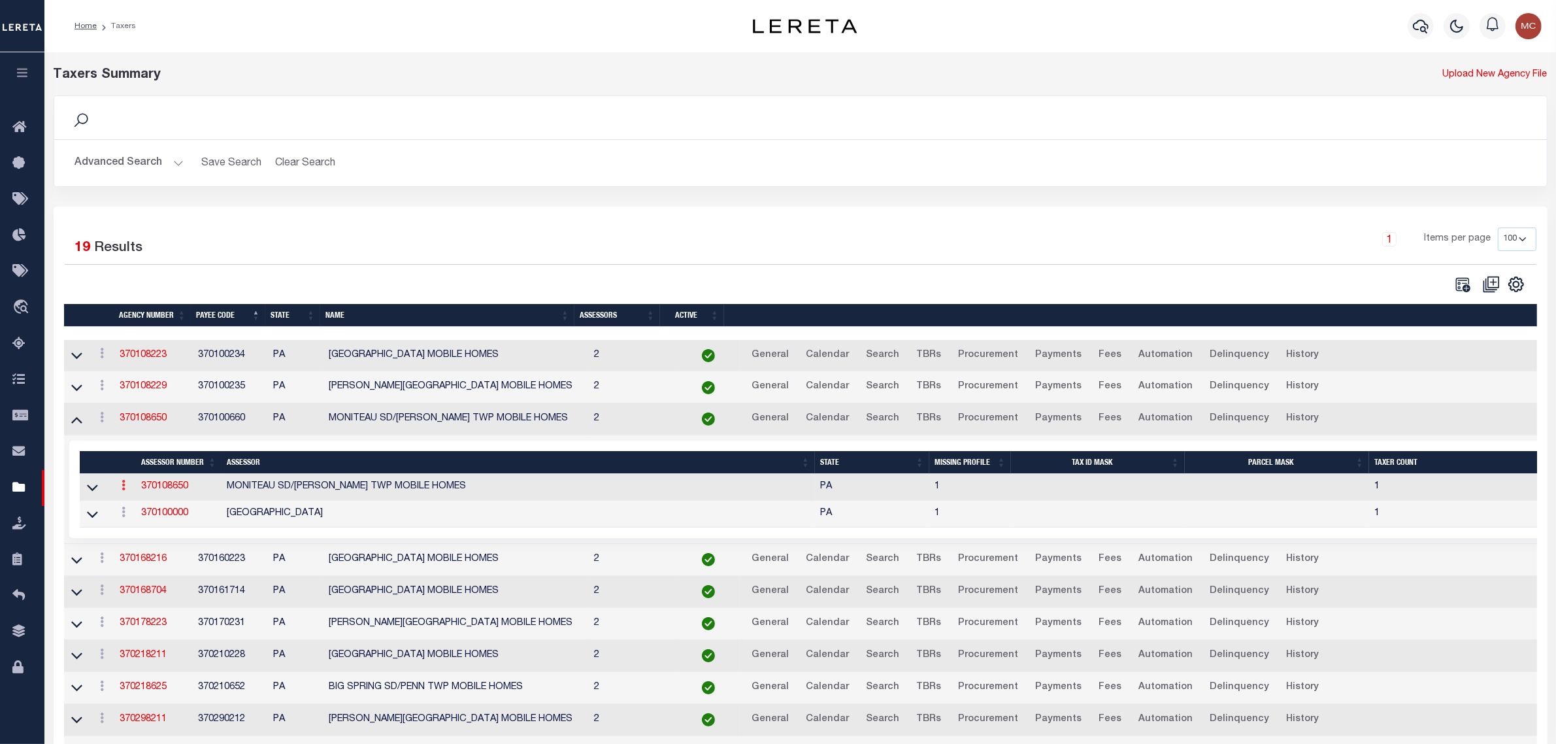
click at [122, 490] on icon at bounding box center [124, 485] width 4 height 10
click at [128, 534] on link "Delete" at bounding box center [146, 529] width 59 height 22
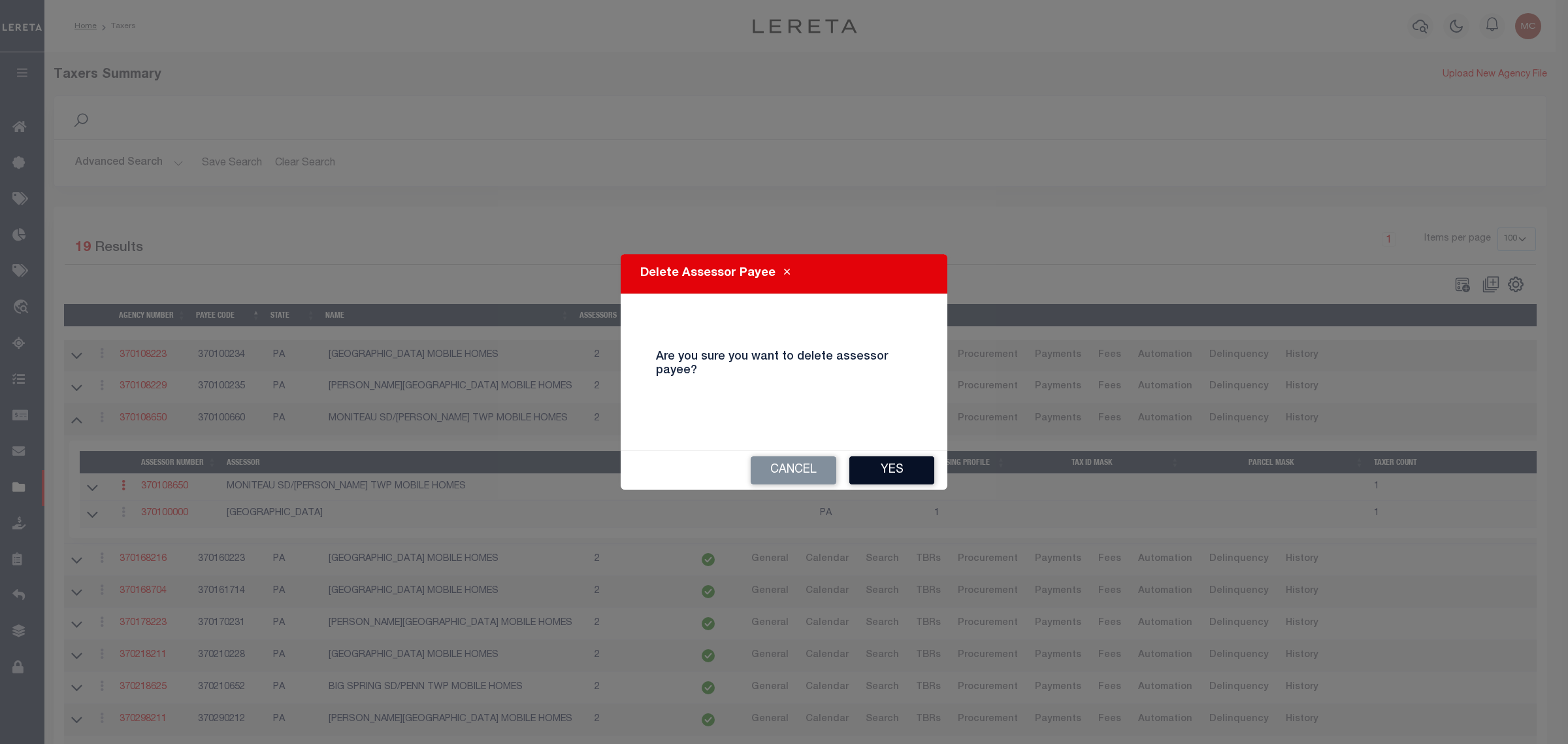
click at [888, 474] on button "Yes" at bounding box center [891, 470] width 85 height 28
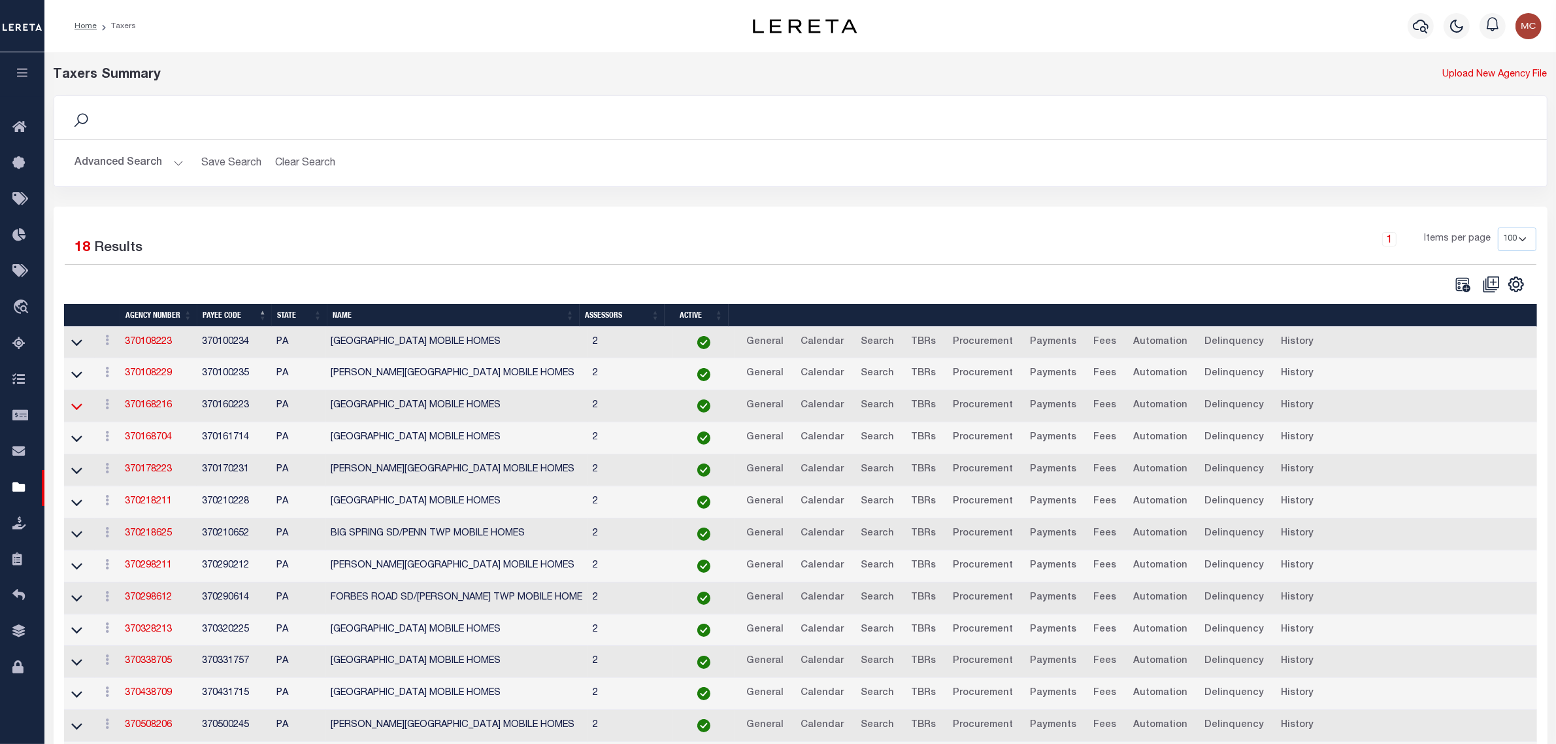
click at [75, 409] on icon at bounding box center [76, 406] width 11 height 14
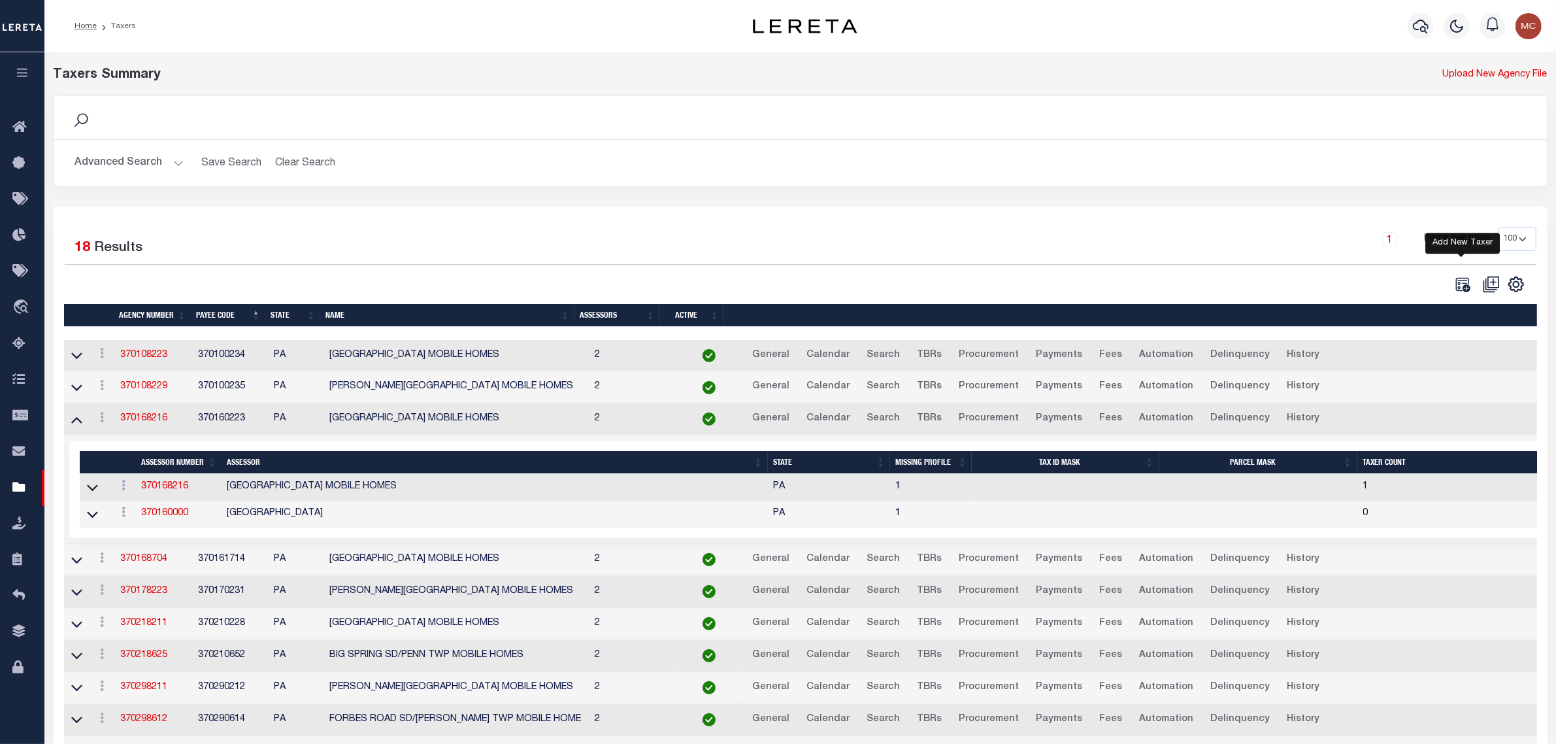
click at [1462, 288] on icon at bounding box center [1462, 284] width 17 height 17
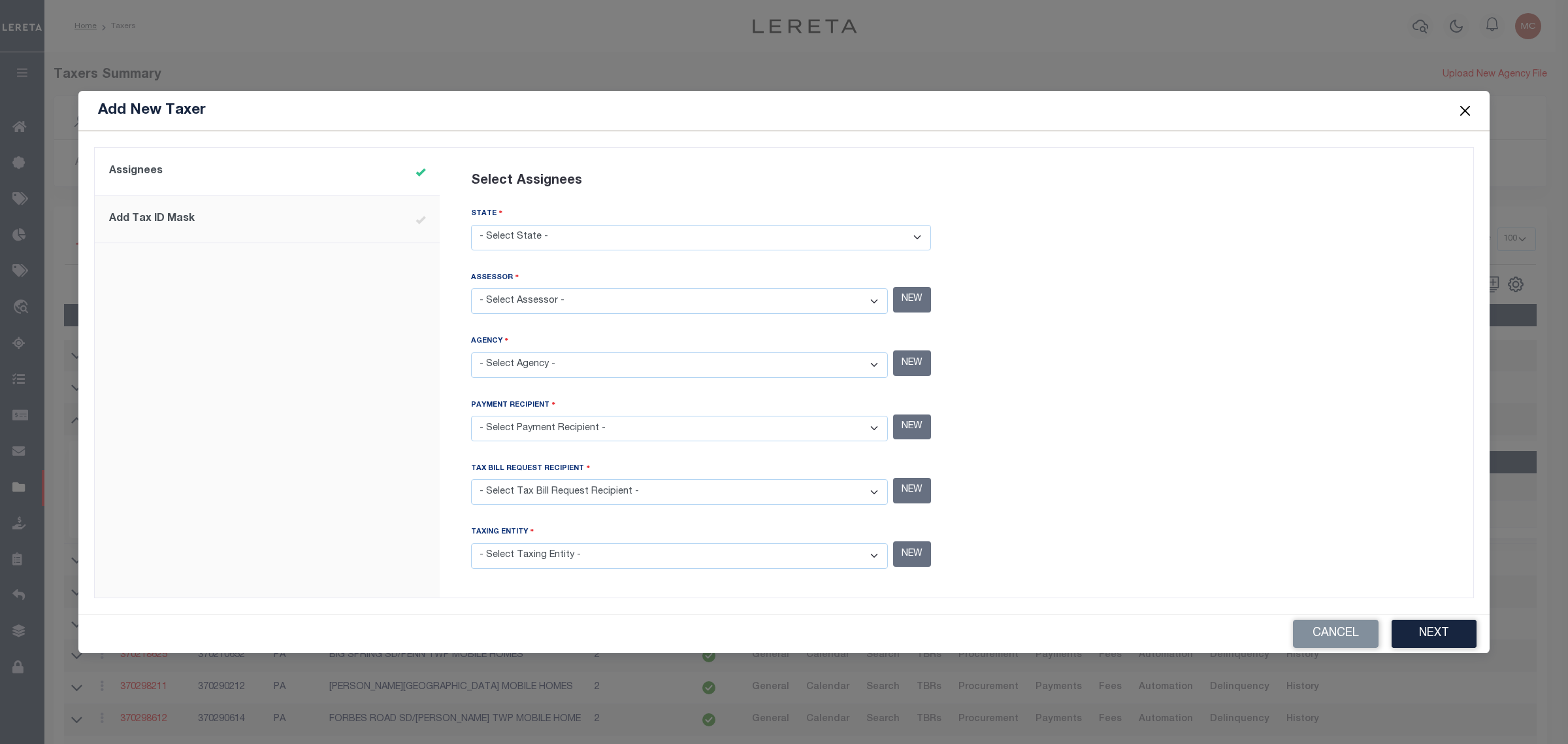
click at [593, 236] on select "- Select State - [US_STATE] AL AR AZ CA CO [GEOGRAPHIC_DATA] [GEOGRAPHIC_DATA] …" at bounding box center [701, 237] width 460 height 25
select select "PA"
click at [471, 226] on select "- Select State - [US_STATE] AL AR AZ CA CO [GEOGRAPHIC_DATA] [GEOGRAPHIC_DATA] …" at bounding box center [701, 237] width 460 height 25
click at [576, 307] on select "- Select Assessor -" at bounding box center [679, 300] width 417 height 25
click at [587, 295] on select "- Select Assessor - [GEOGRAPHIC_DATA] MOBILE HOMES - Interim Mobile Home [PERSO…" at bounding box center [679, 300] width 417 height 25
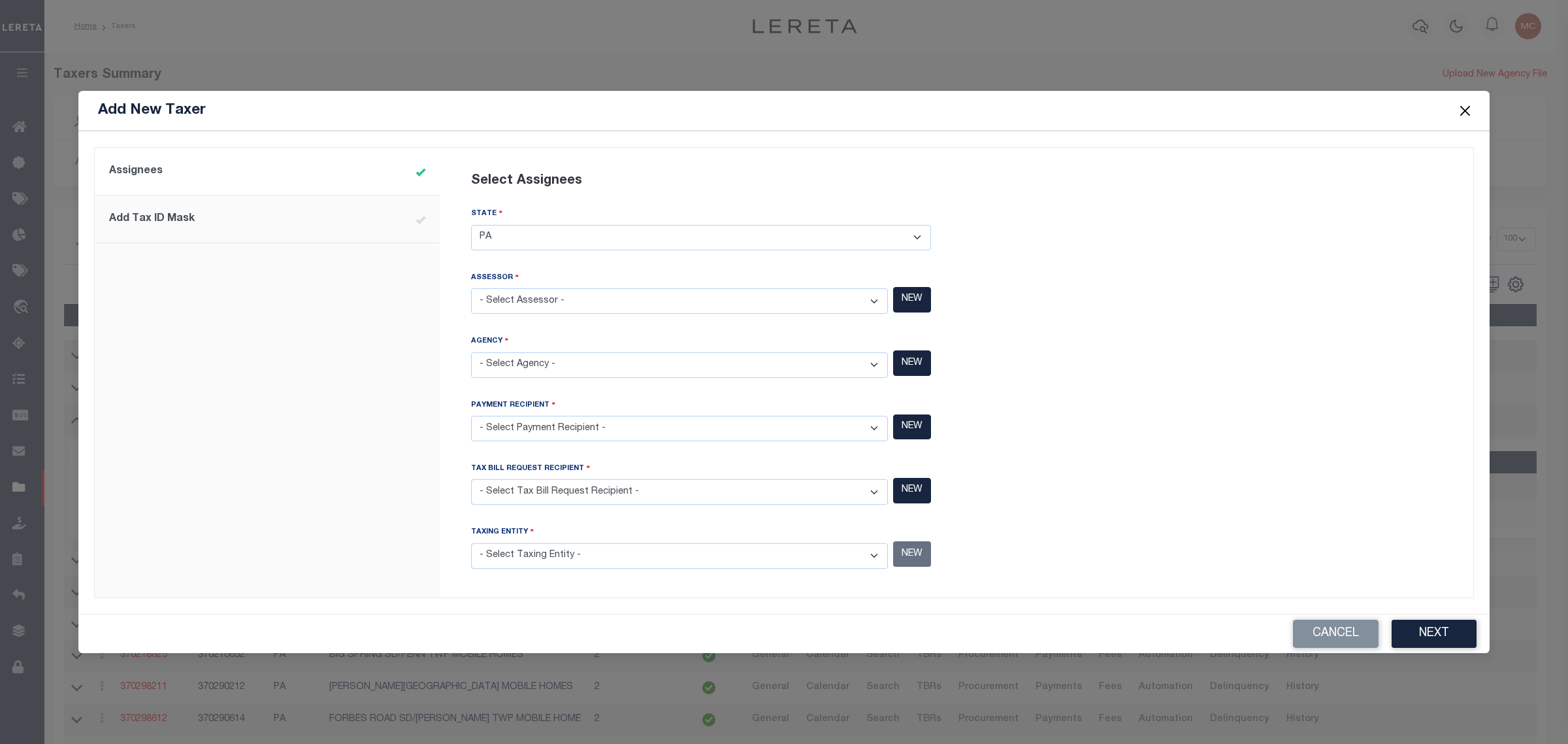
select select "4203100000"
click at [471, 289] on select "- Select Assessor - [GEOGRAPHIC_DATA] MOBILE HOMES - Interim Mobile Home [PERSO…" at bounding box center [679, 300] width 417 height 25
click at [588, 367] on select "- Select Agency - [GEOGRAPHIC_DATA] MOBILE HOMES - Interim Mobile Home [PERSON_…" at bounding box center [679, 364] width 417 height 25
select select "370160223"
click at [471, 352] on select "- Select Agency - [GEOGRAPHIC_DATA] MOBILE HOMES - Interim Mobile Home [PERSON_…" at bounding box center [679, 364] width 417 height 25
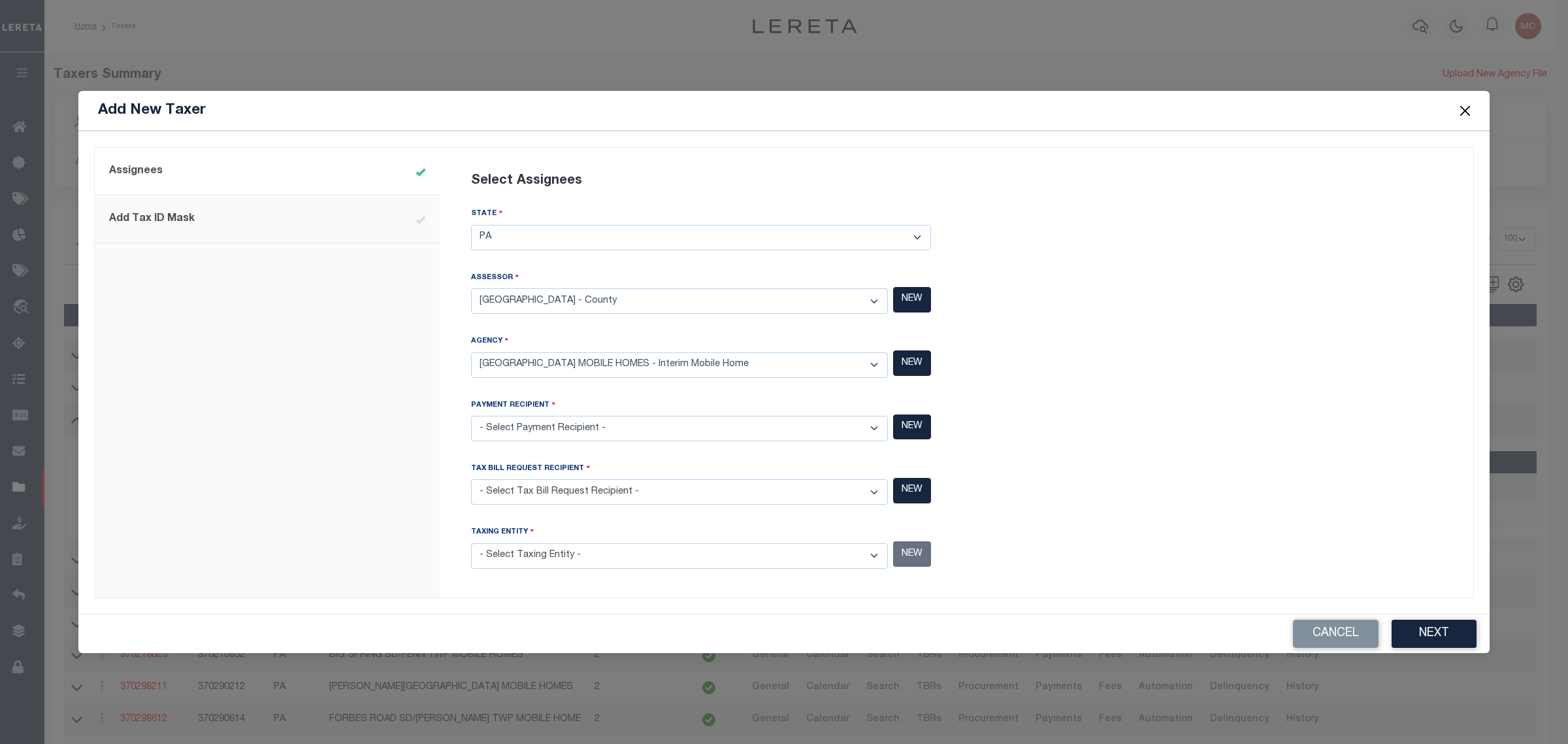
click at [586, 426] on select "- Select Payment Recipient - [GEOGRAPHIC_DATA] MOBILE HOMES - Interim Mobile Ho…" at bounding box center [679, 428] width 417 height 25
select select "370160223"
click at [471, 416] on select "- Select Payment Recipient - [GEOGRAPHIC_DATA] MOBILE HOMES - Interim Mobile Ho…" at bounding box center [679, 428] width 417 height 25
click at [590, 497] on select "- Select Tax Bill Request Recipient - [GEOGRAPHIC_DATA] MOBILE HOMES - Interim …" at bounding box center [679, 491] width 417 height 25
select select "370160223"
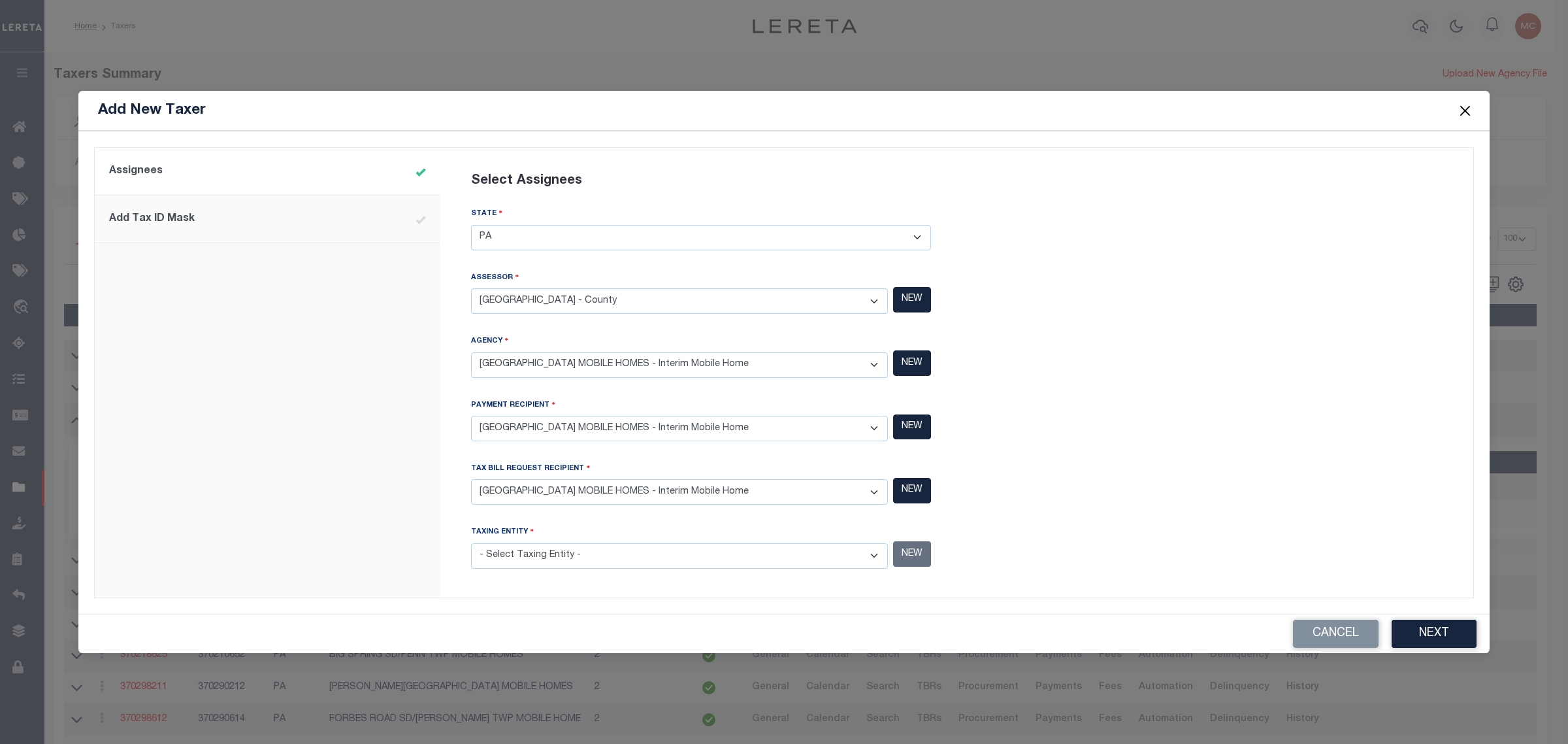
click at [471, 480] on select "- Select Tax Bill Request Recipient - [GEOGRAPHIC_DATA] MOBILE HOMES - Interim …" at bounding box center [679, 491] width 417 height 25
click at [501, 554] on select "- Select Taxing Entity -" at bounding box center [679, 555] width 417 height 25
select select "370160223"
click at [471, 543] on select "- Select Taxing Entity - [GEOGRAPHIC_DATA] MOBILE HOMES - Interim Mobile Home […" at bounding box center [679, 555] width 417 height 25
click at [1453, 628] on button "Next" at bounding box center [1433, 634] width 85 height 28
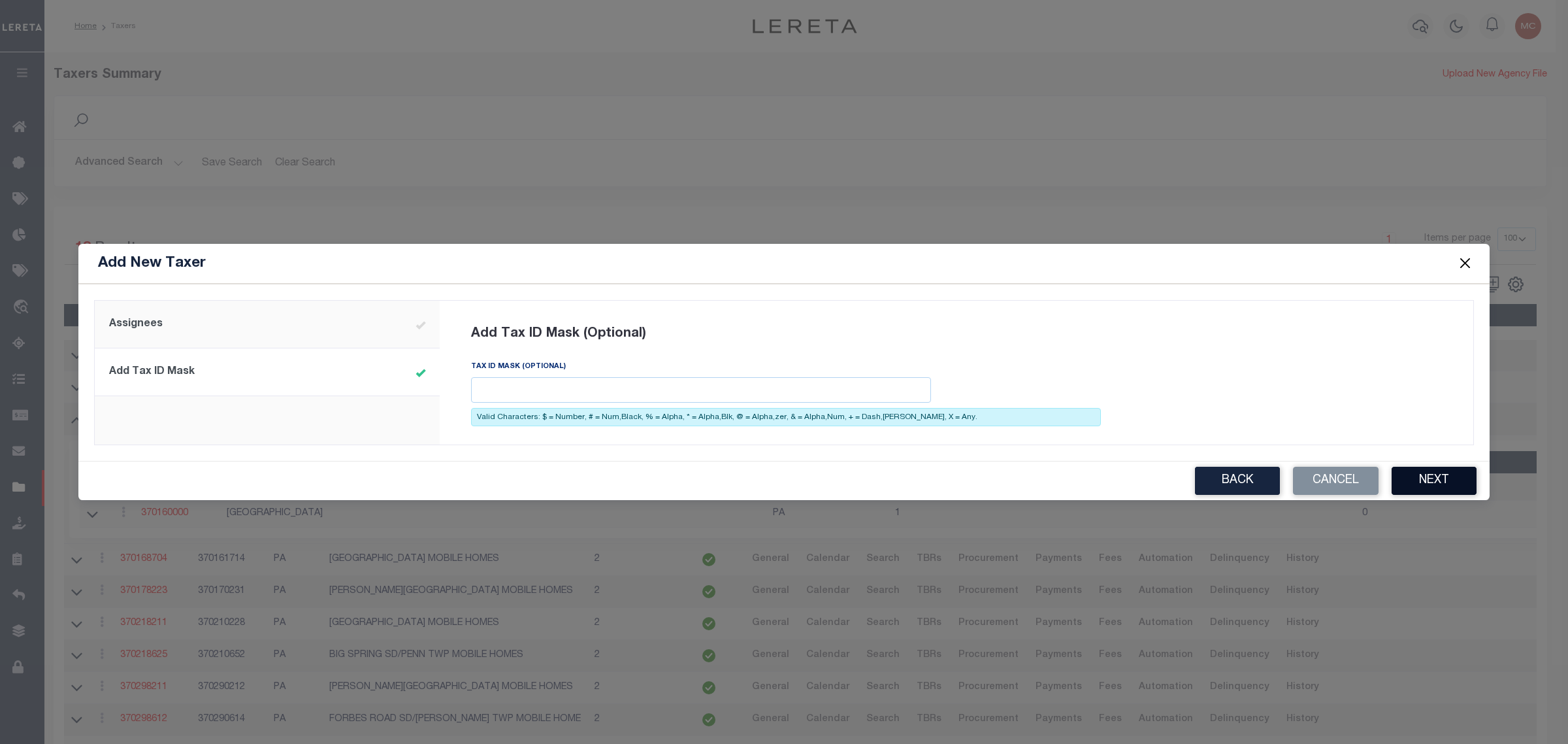
click at [1451, 488] on button "Next" at bounding box center [1433, 481] width 85 height 28
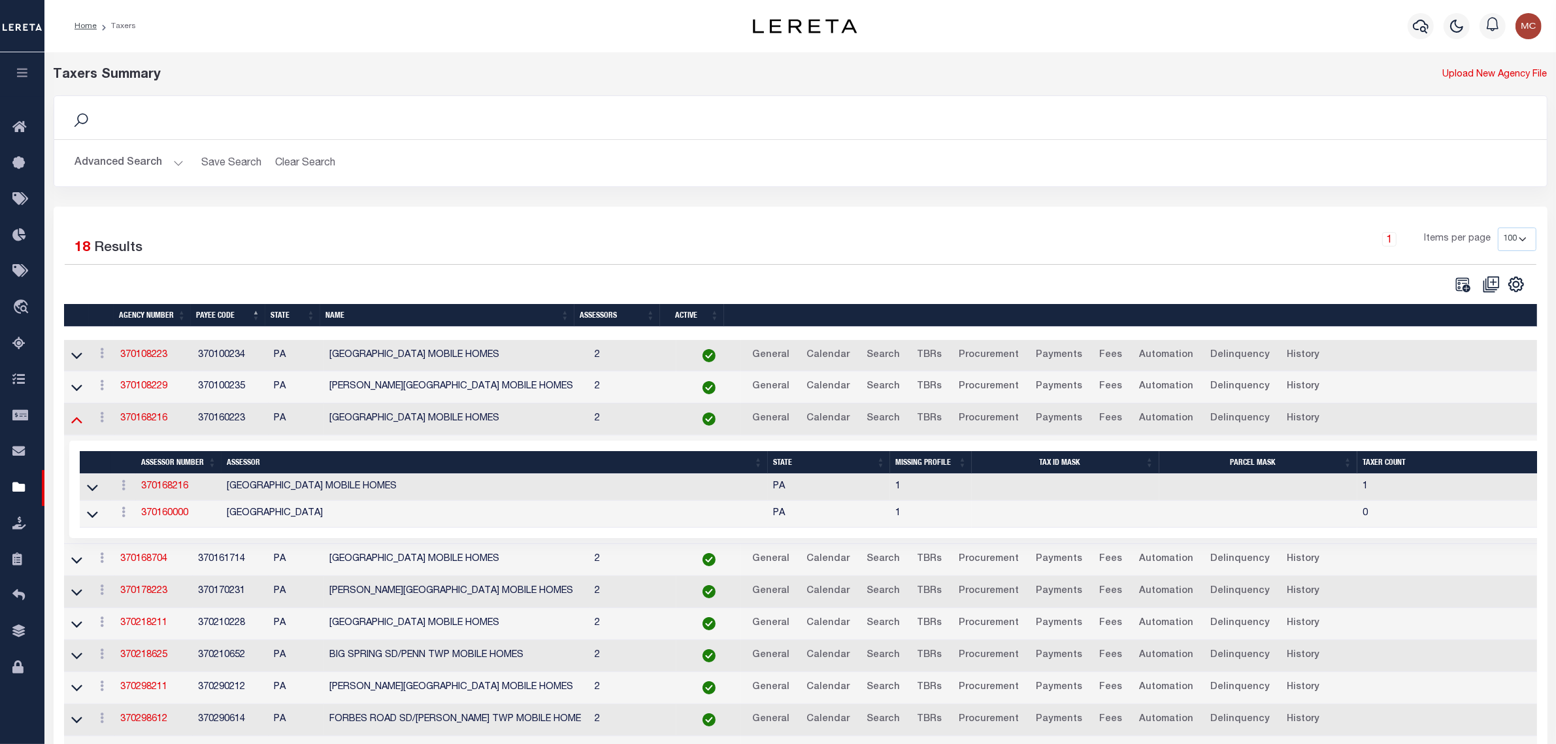
click at [73, 424] on icon at bounding box center [76, 419] width 11 height 14
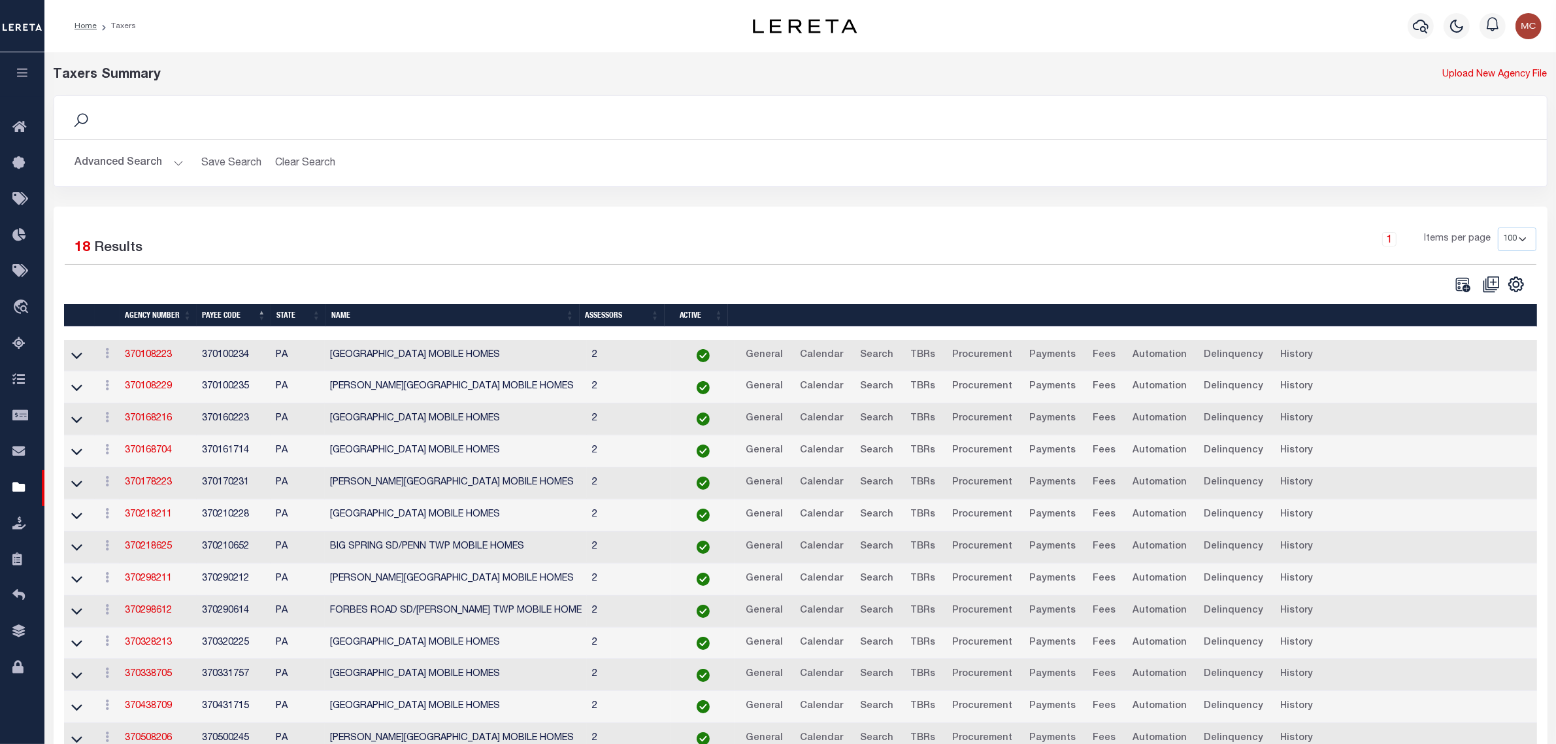
click at [73, 423] on icon at bounding box center [76, 419] width 11 height 7
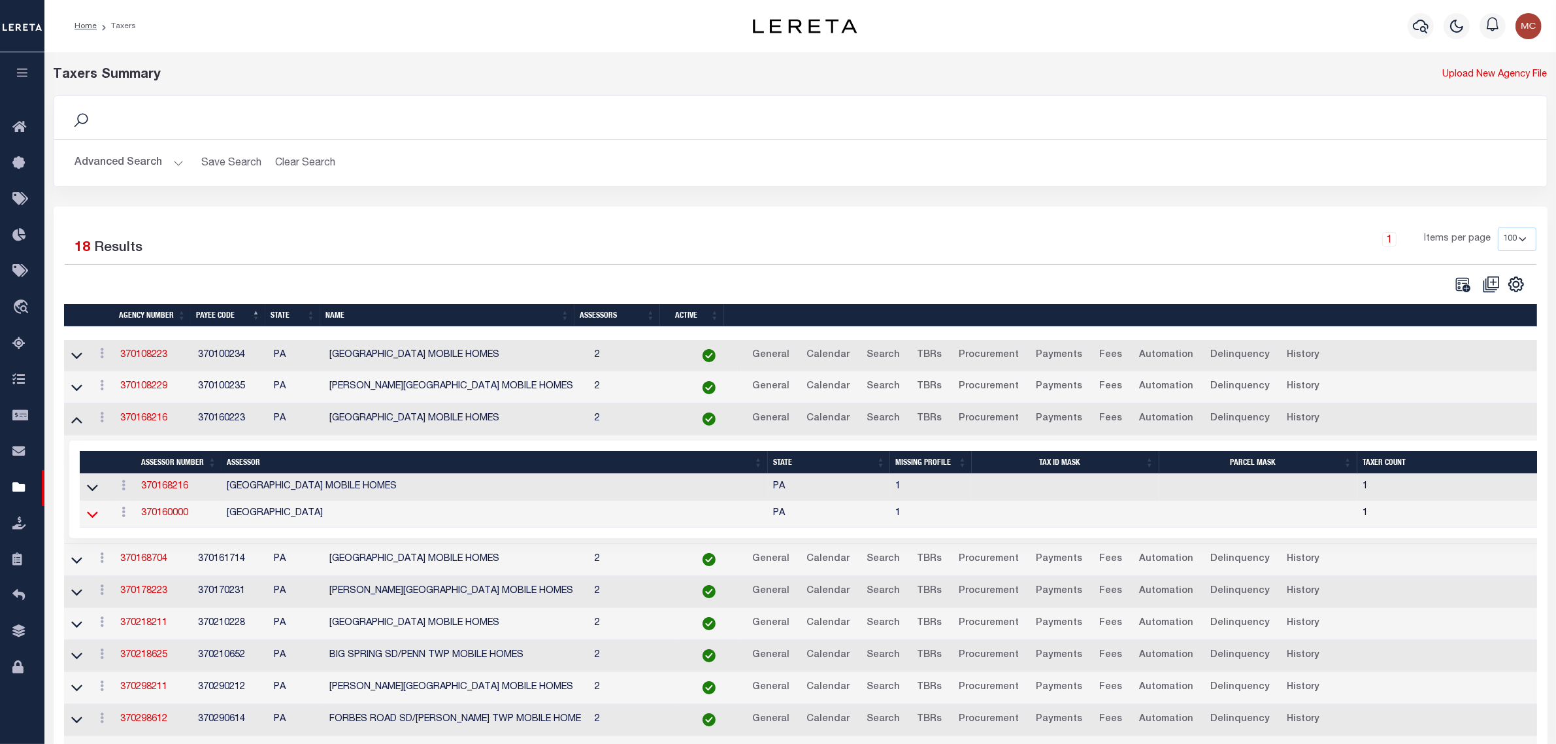
click at [93, 514] on icon at bounding box center [92, 514] width 11 height 14
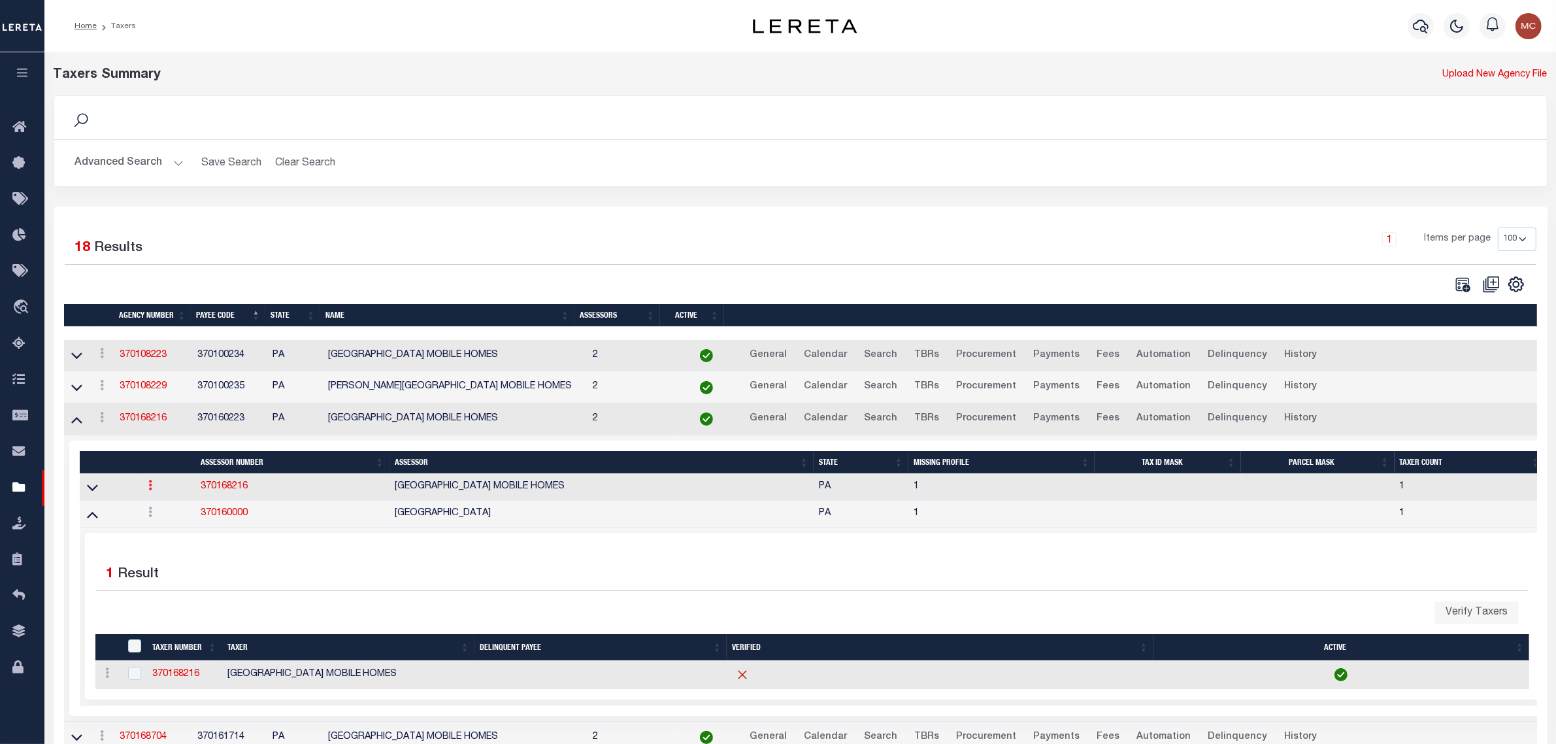
click at [152, 487] on link at bounding box center [150, 487] width 14 height 10
click at [161, 533] on link "Delete" at bounding box center [173, 529] width 59 height 22
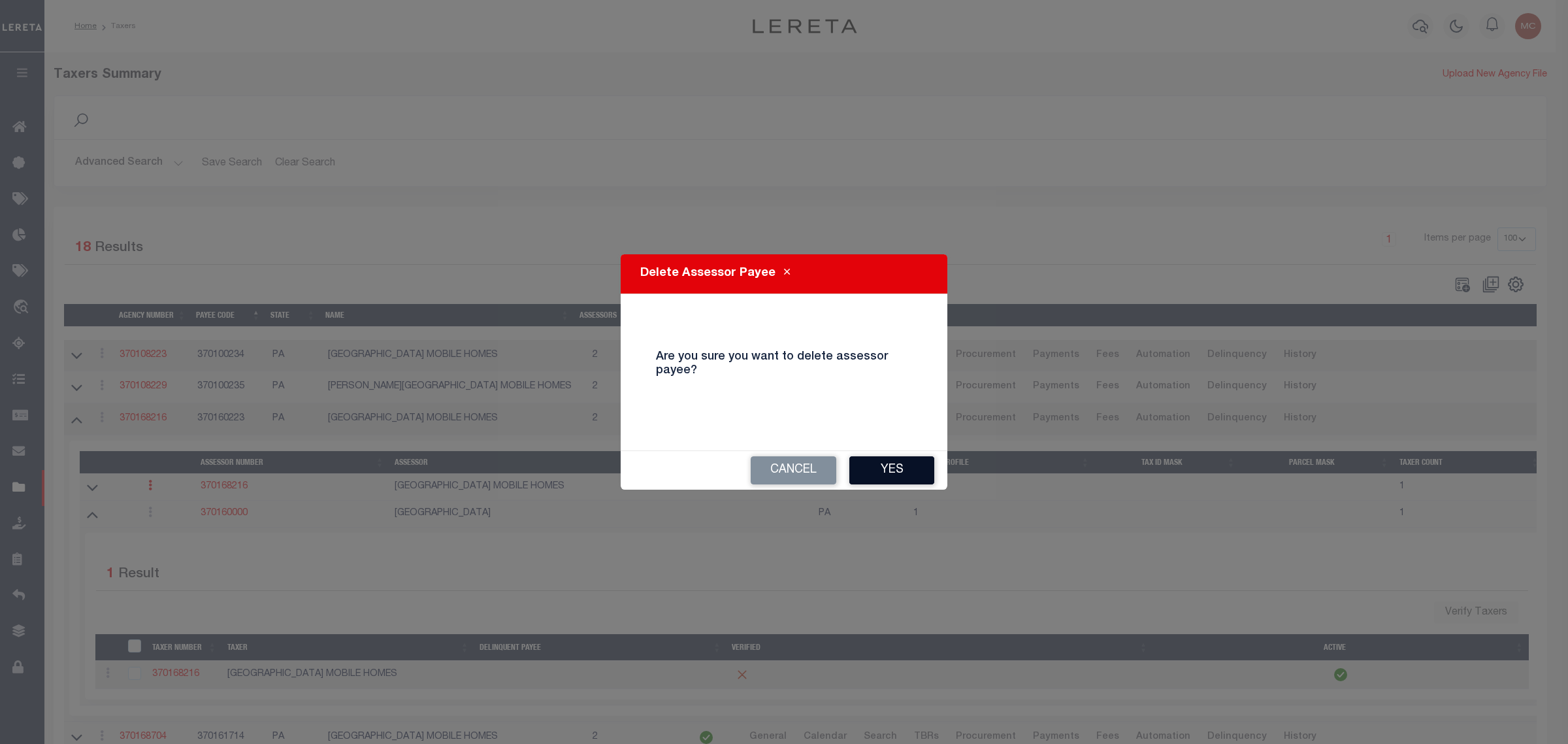
click at [896, 474] on button "Yes" at bounding box center [891, 470] width 85 height 28
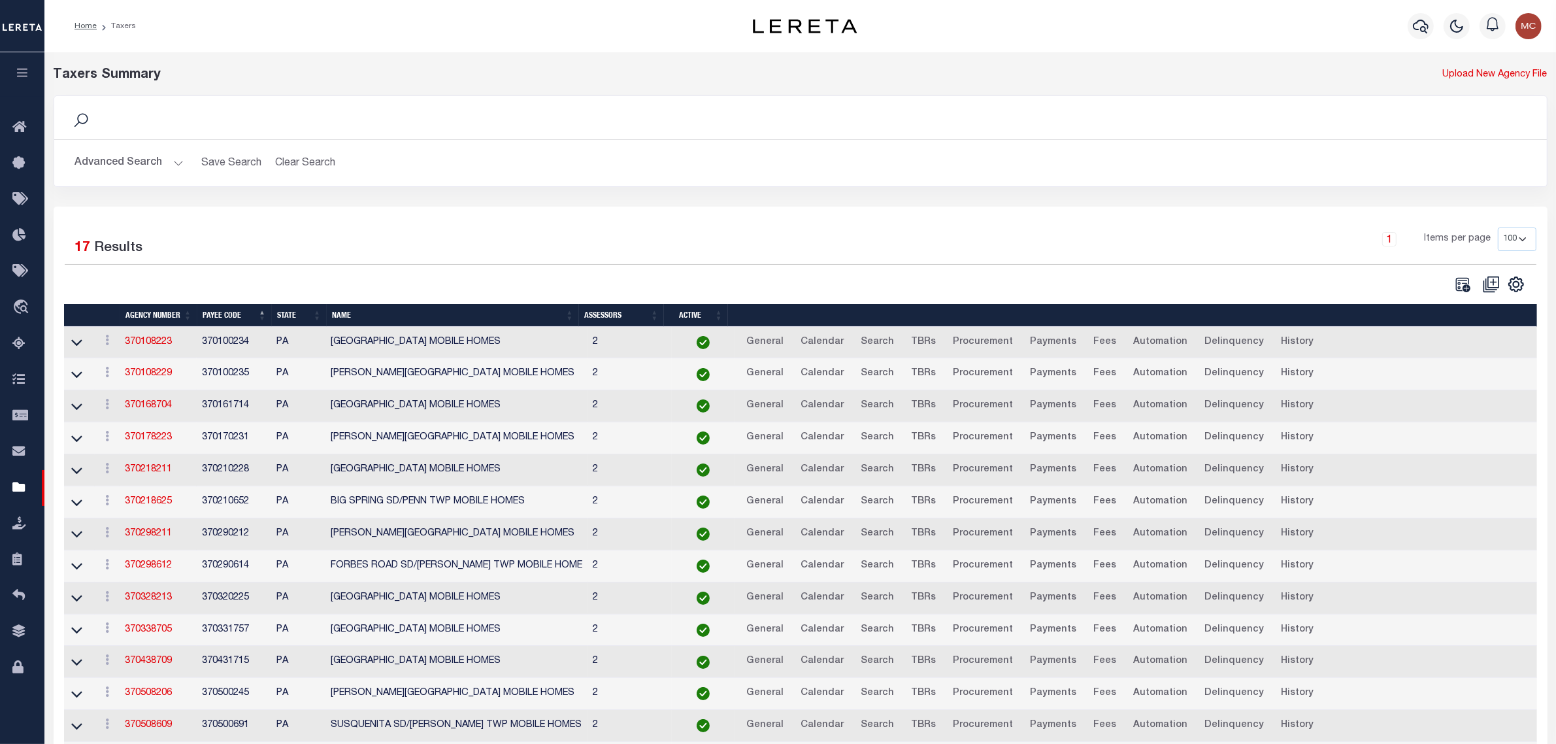
click at [498, 178] on div "Advanced Search Save Search Clear Search tblPayees_dynamictable_____DefaultSave…" at bounding box center [800, 163] width 1493 height 46
